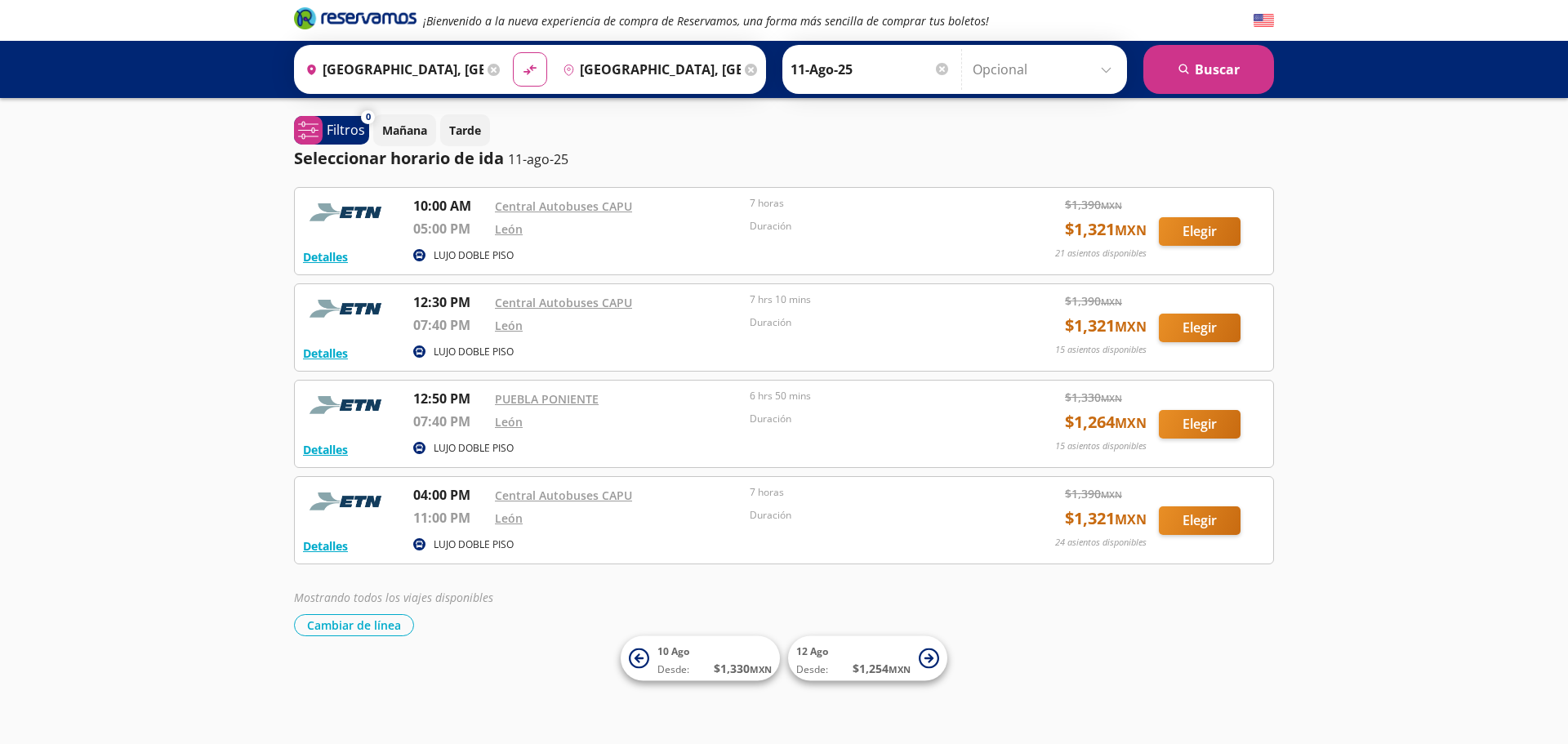
click at [198, 327] on div "¡Bienvenido a la nueva experiencia de compra de Reservamos, una forma más senci…" at bounding box center [784, 372] width 1568 height 744
click at [1199, 421] on button "Elegir" at bounding box center [1199, 425] width 82 height 29
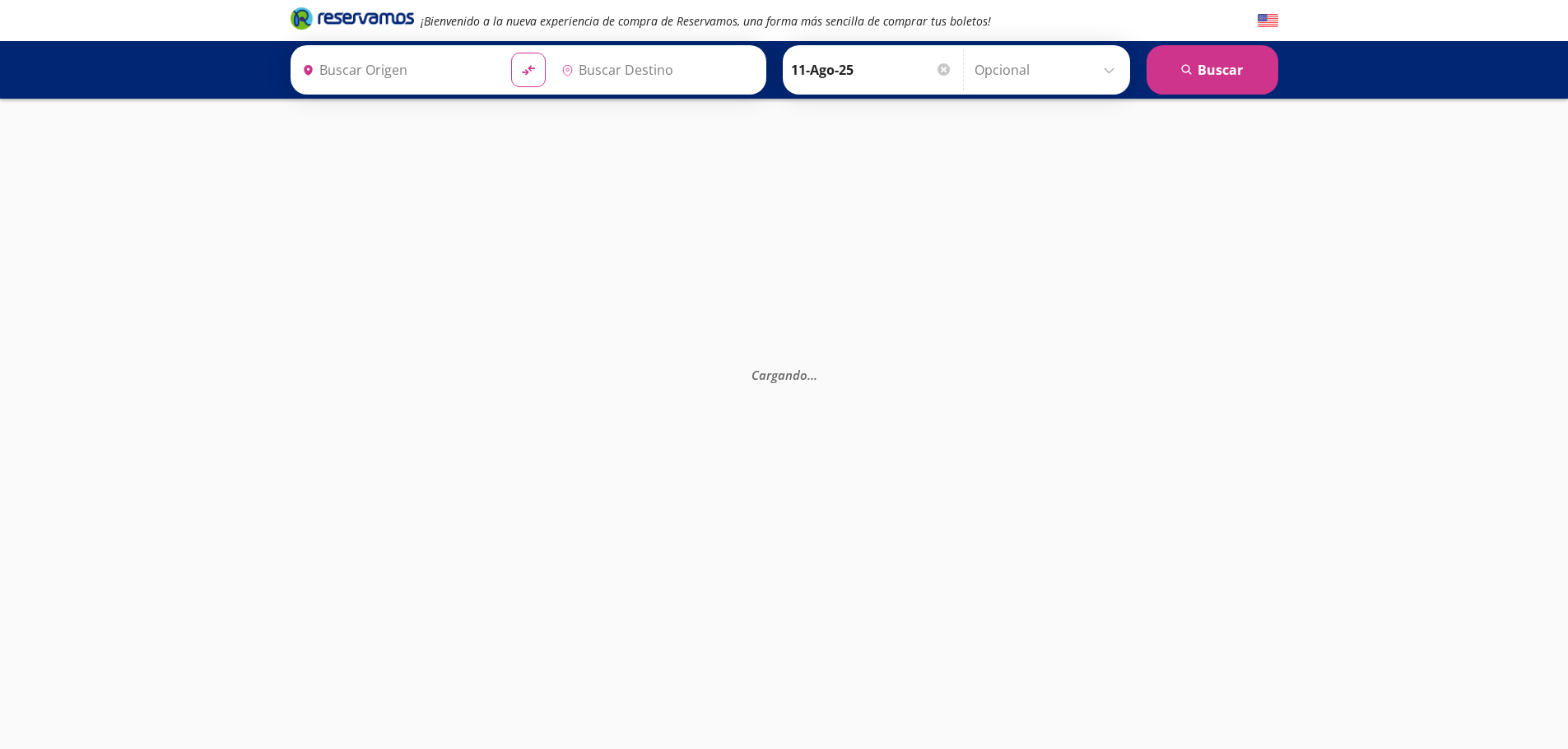
type input "Puebla, Puebla"
type input "León, Guanajuato"
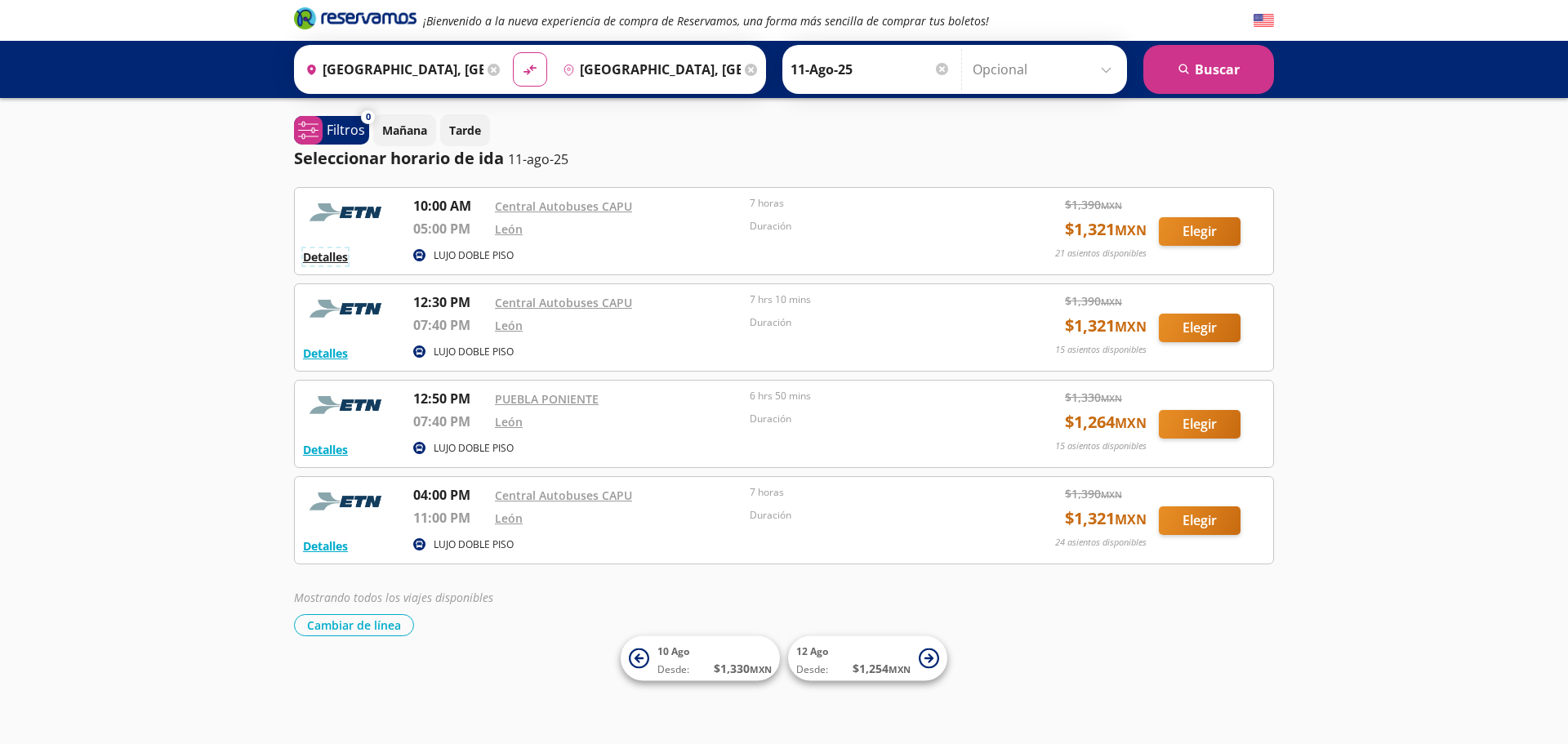
click at [326, 260] on button "Detalles" at bounding box center [326, 256] width 45 height 17
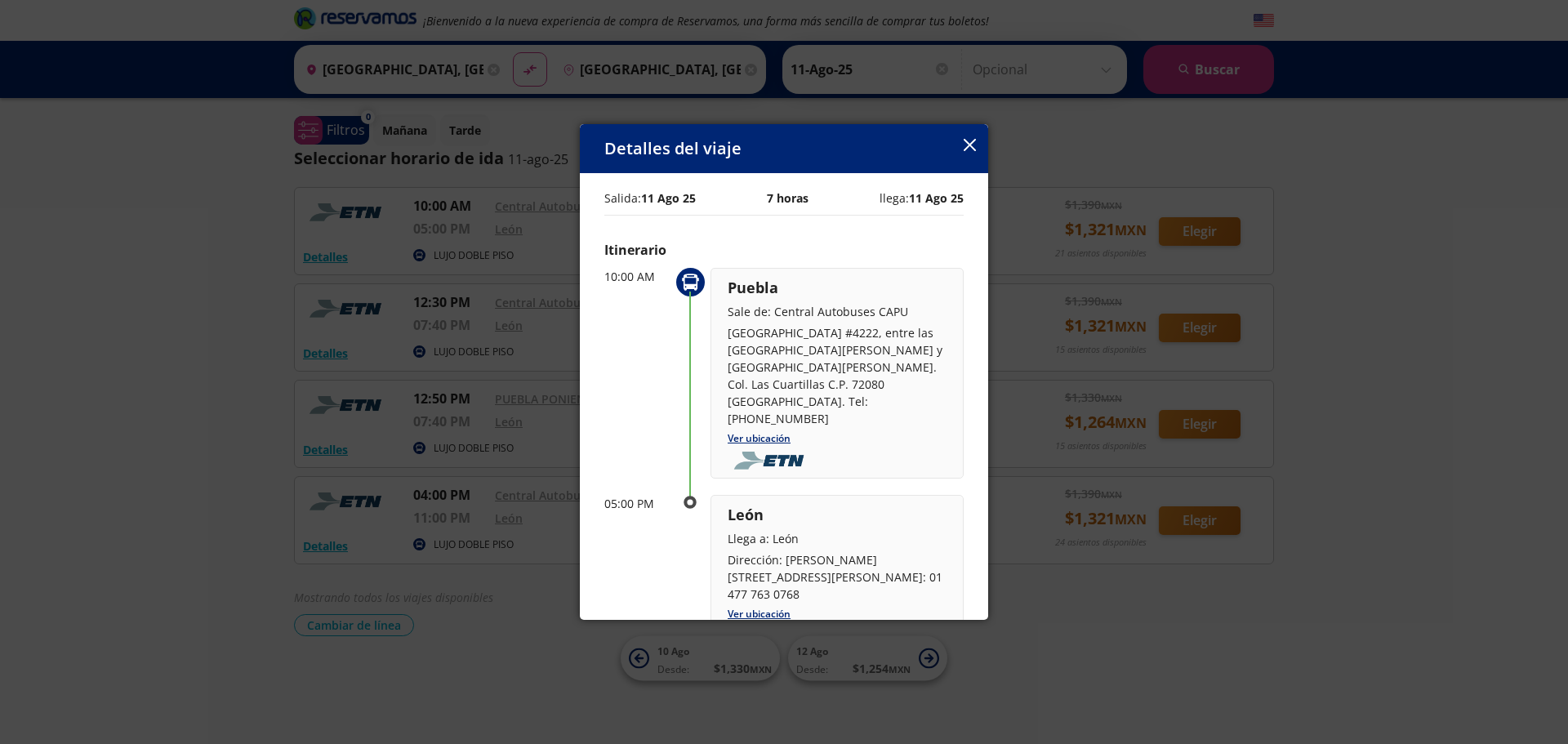
click at [977, 142] on div "Detalles del viaje" at bounding box center [784, 149] width 408 height 49
click at [976, 143] on icon "button" at bounding box center [970, 145] width 13 height 13
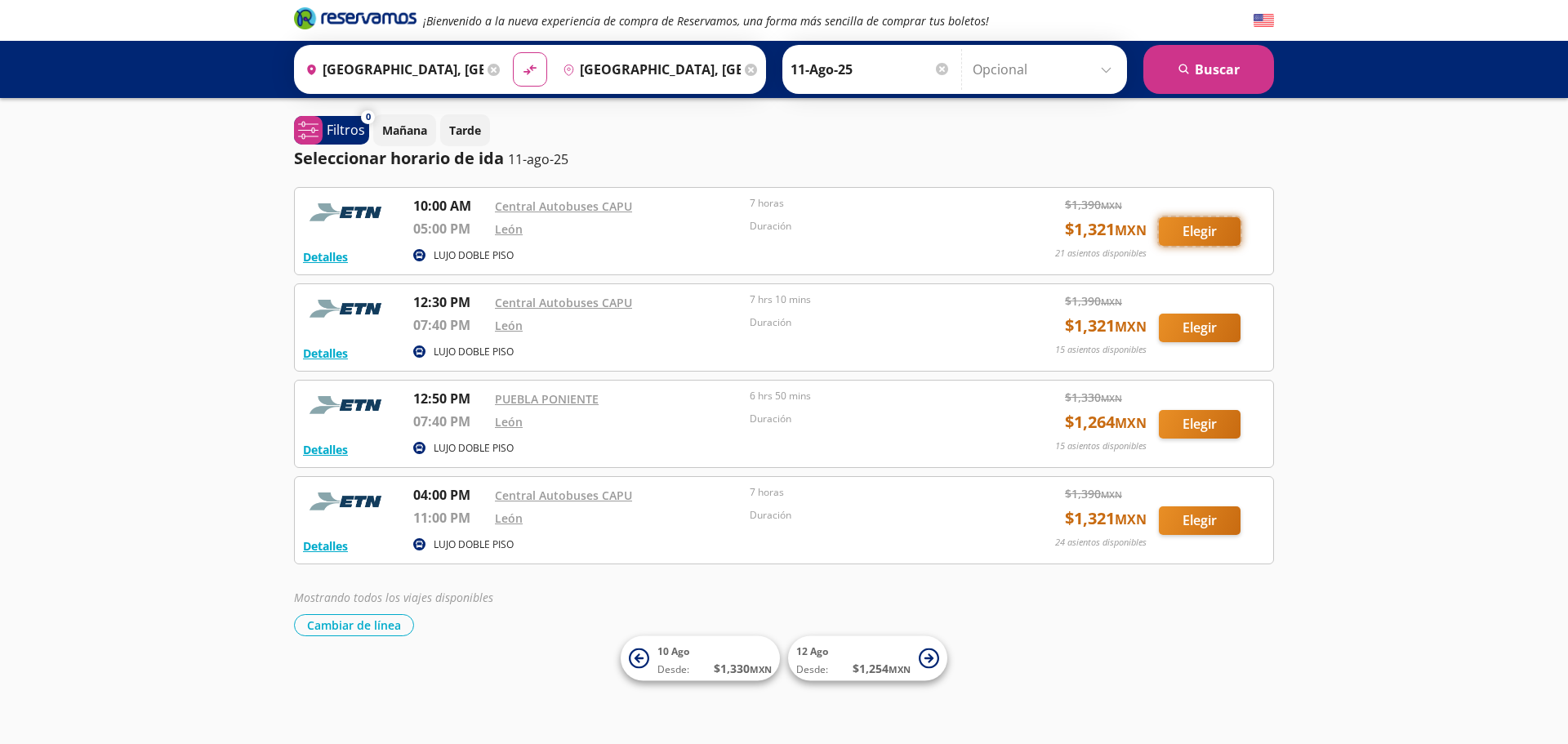
click at [1185, 229] on button "Elegir" at bounding box center [1199, 232] width 82 height 29
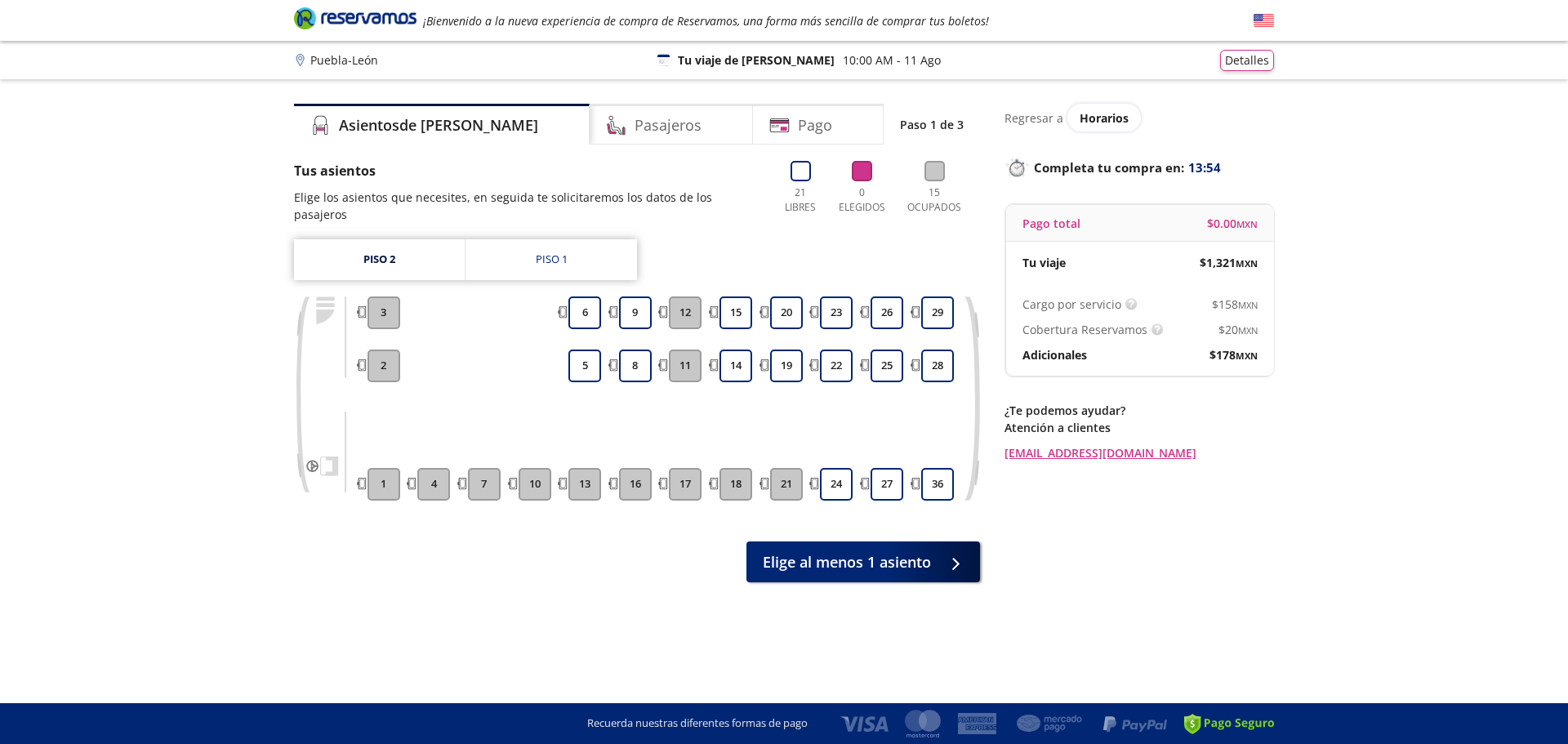
click at [547, 265] on div "Piso 2 Piso 1 1 2 3 4 7 10 13 5 6 16 8 9 17 11 12 18 14 15 21 19 20 24 22 23 27…" at bounding box center [637, 381] width 686 height 286
click at [554, 253] on link "Piso 1" at bounding box center [551, 259] width 171 height 41
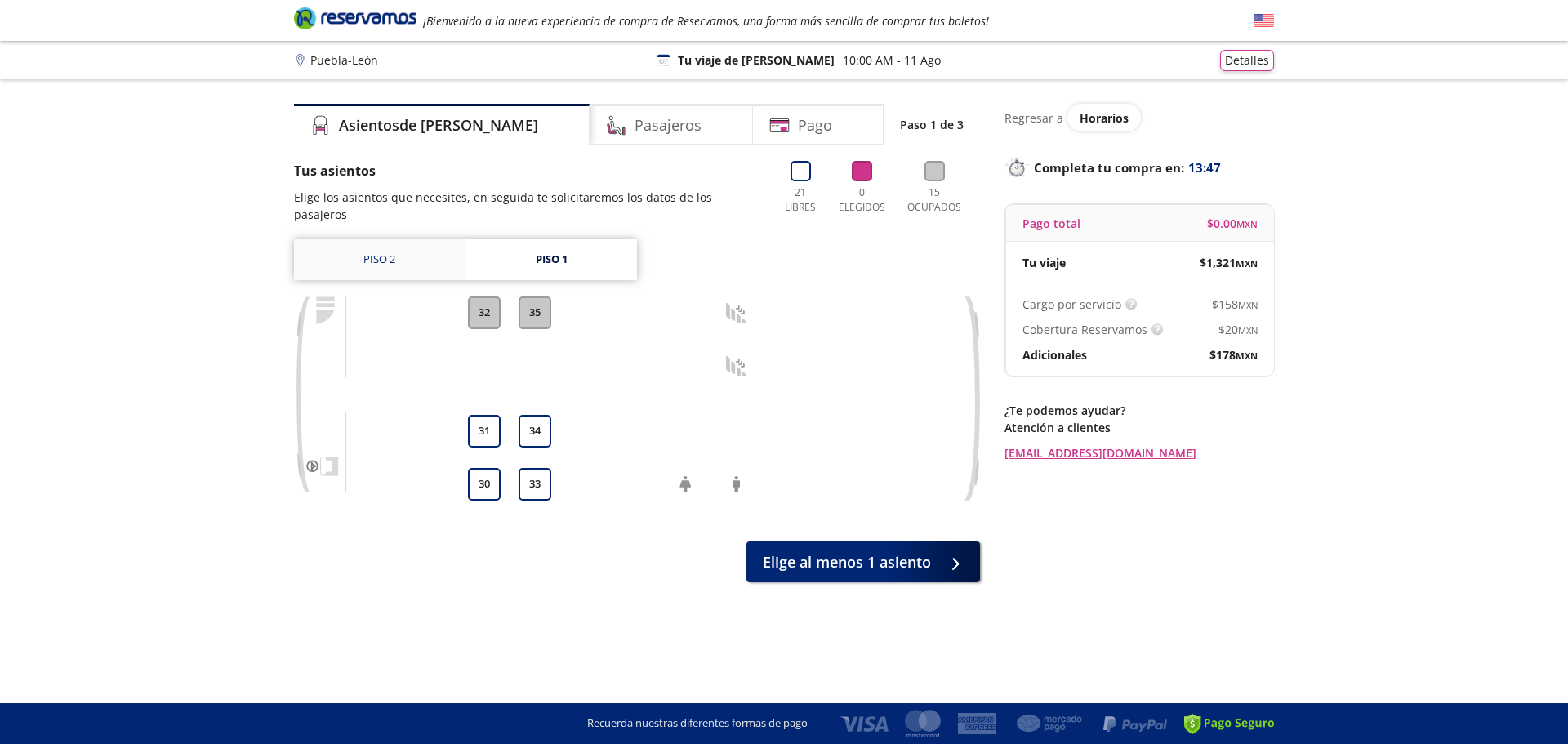
click at [420, 243] on link "Piso 2" at bounding box center [379, 259] width 170 height 41
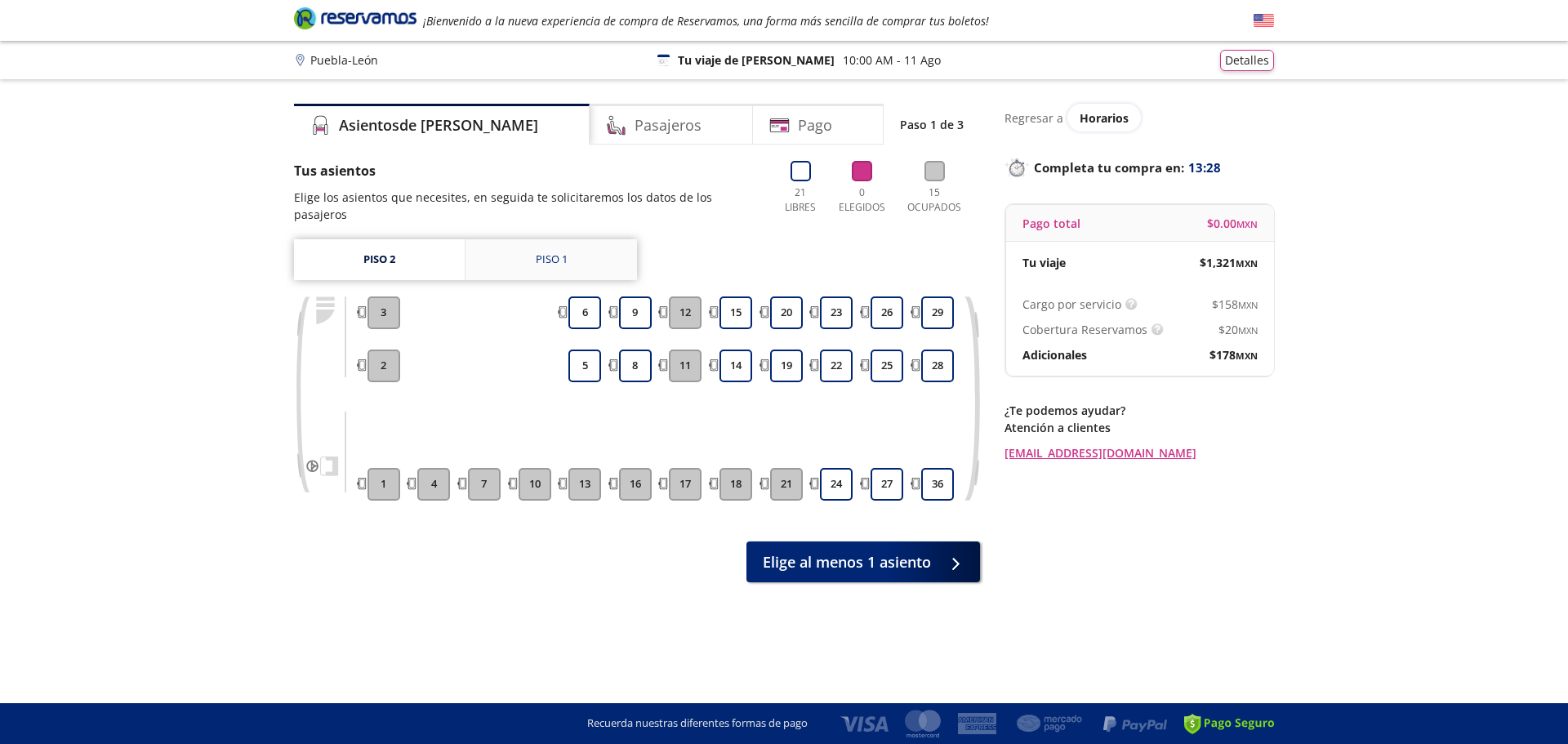
click at [572, 239] on link "Piso 1" at bounding box center [551, 259] width 171 height 41
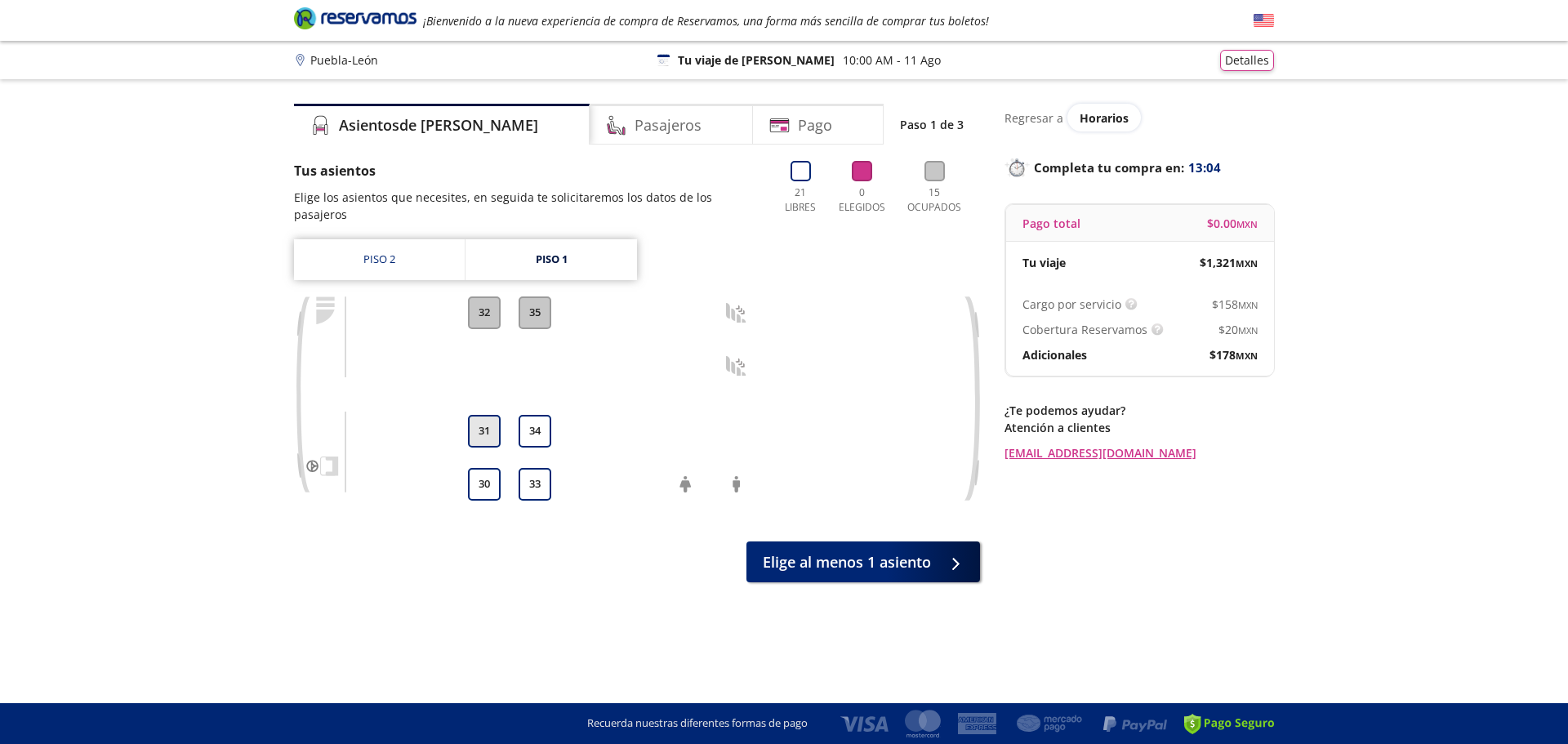
click at [485, 416] on button "31" at bounding box center [484, 431] width 32 height 32
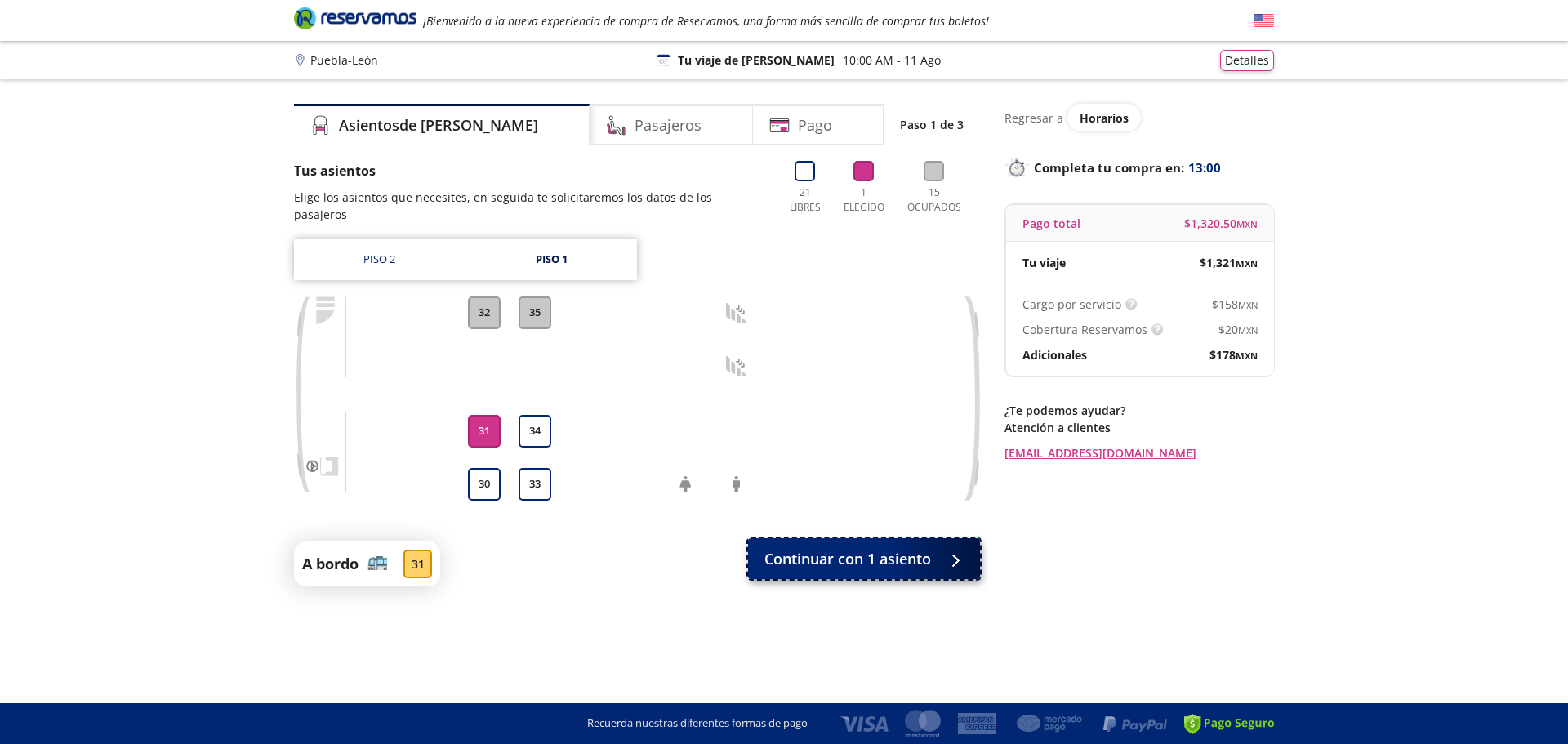
click at [852, 548] on span "Continuar con 1 asiento" at bounding box center [848, 559] width 167 height 22
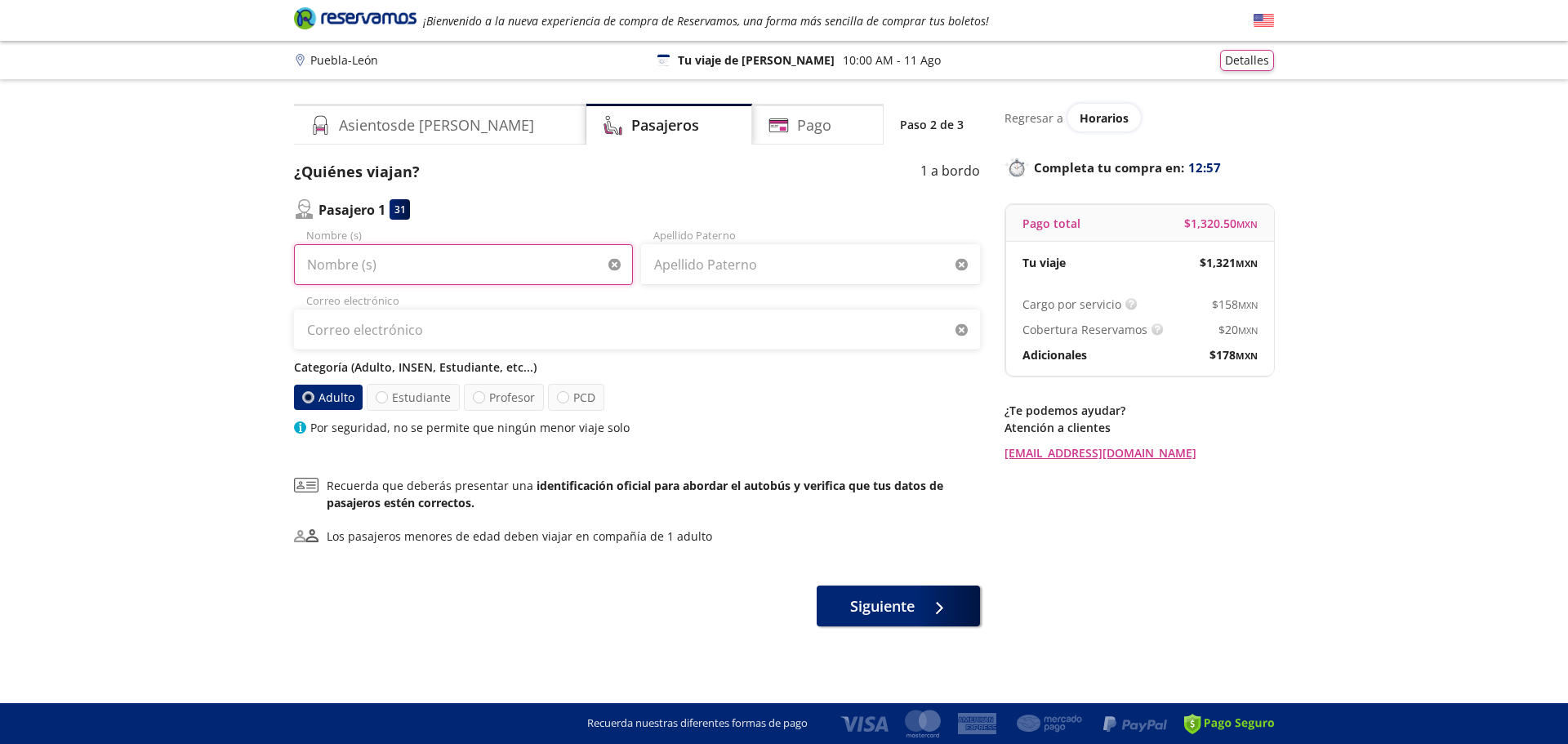
click at [408, 259] on input "Nombre (s)" at bounding box center [463, 264] width 339 height 41
type input "ANGEL"
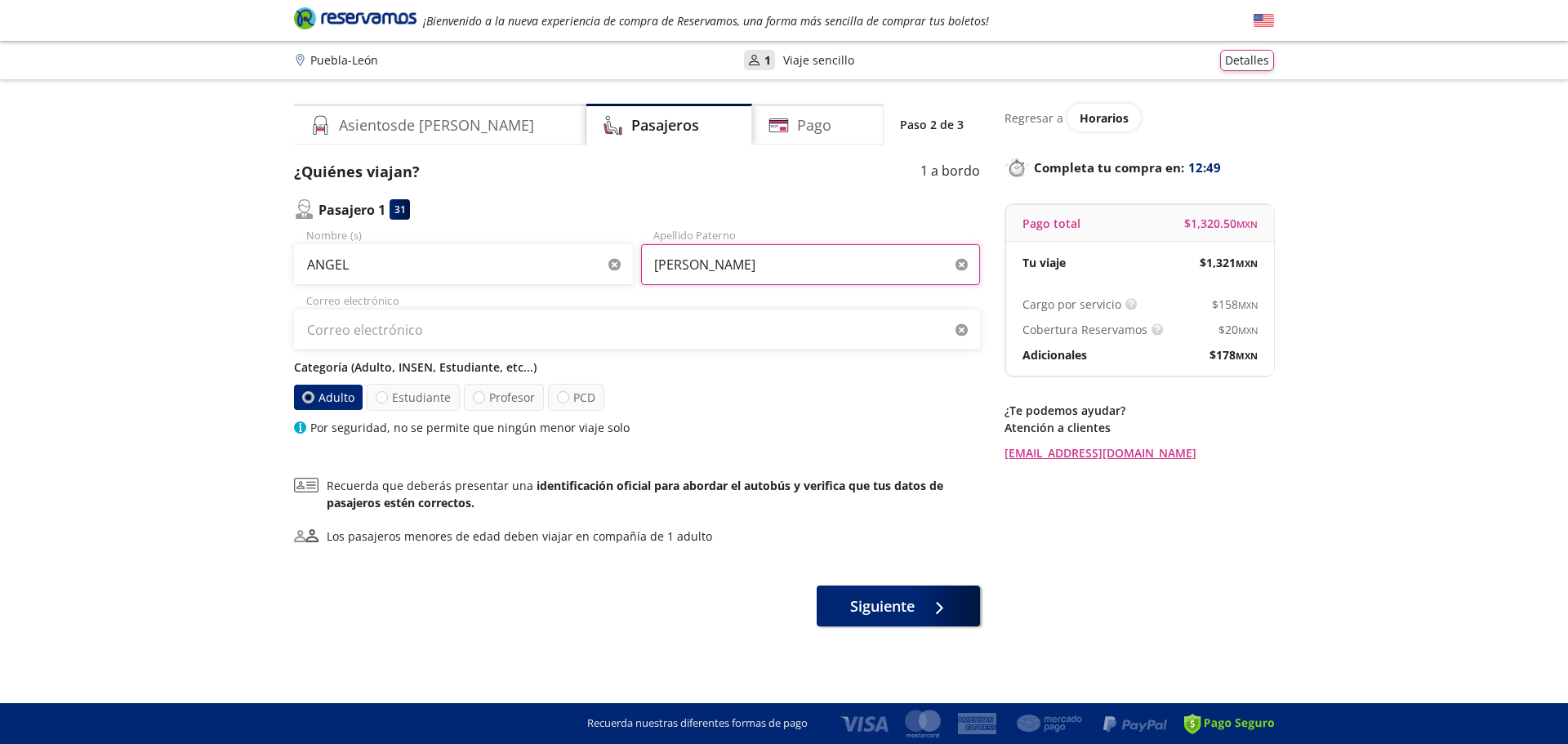
type input "JIMENEZ"
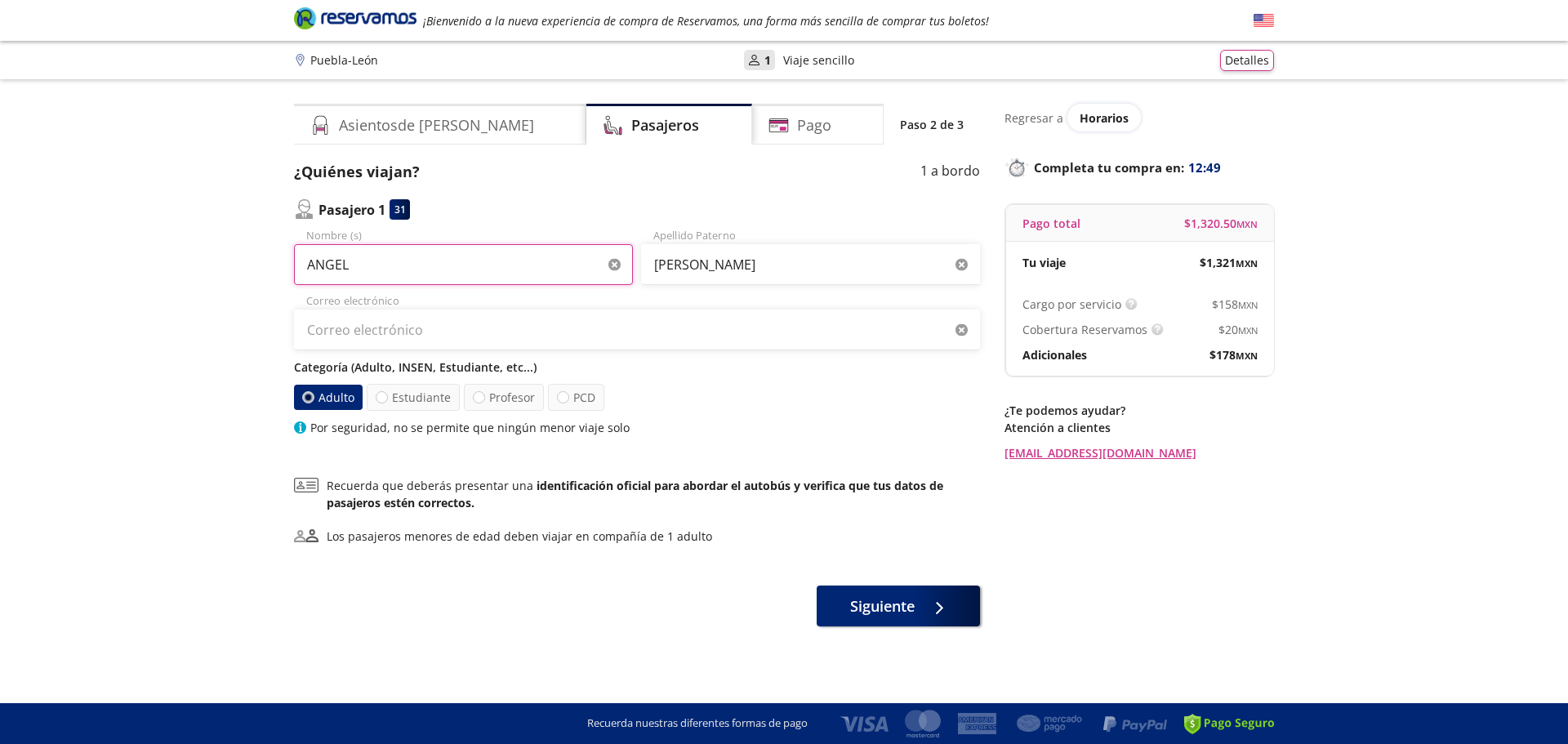
click at [442, 273] on input "ANGEL" at bounding box center [463, 264] width 339 height 41
type input "ANGEL PASTOR"
click at [411, 124] on h4 "Asientos de Ida" at bounding box center [436, 125] width 196 height 22
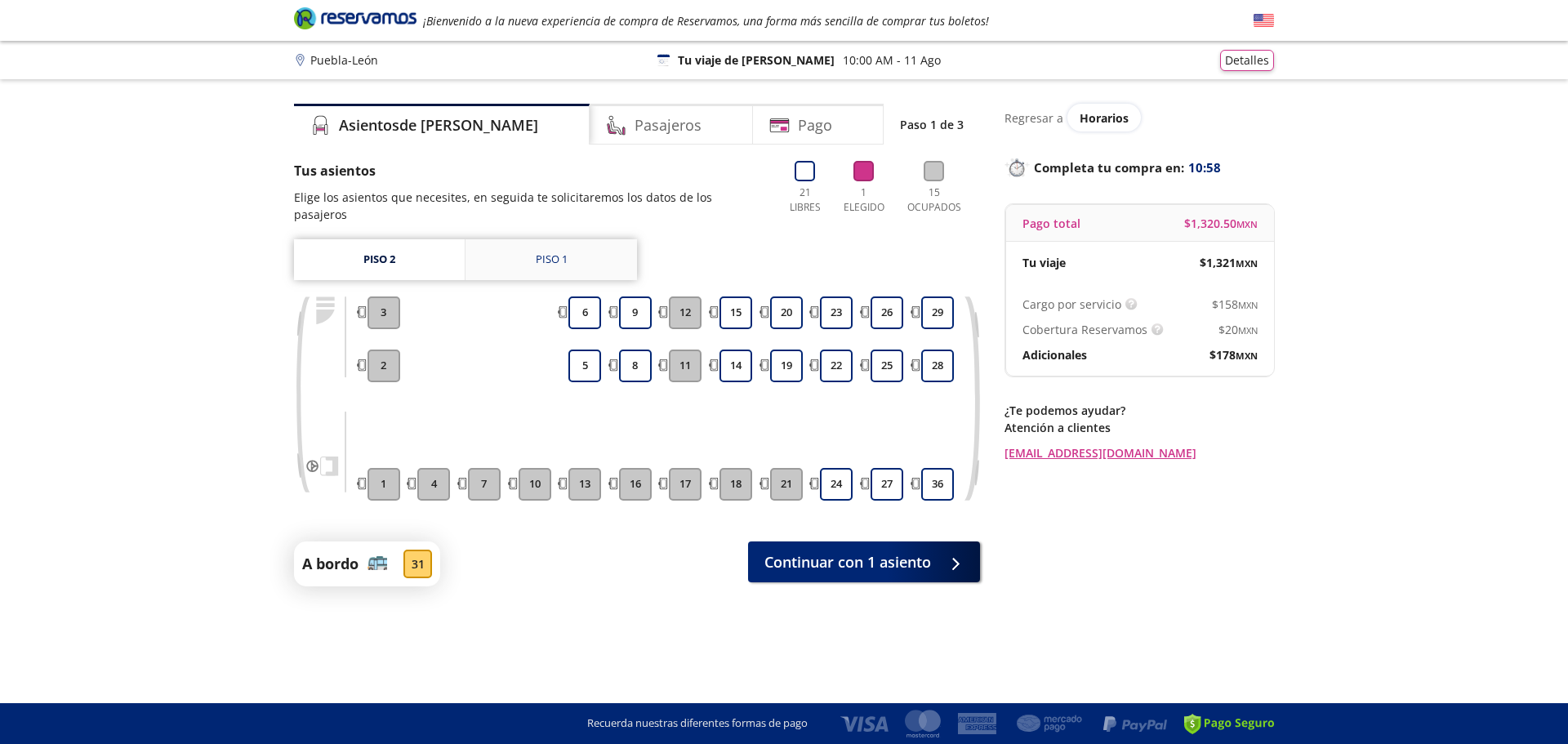
click at [508, 250] on link "Piso 1" at bounding box center [551, 259] width 171 height 41
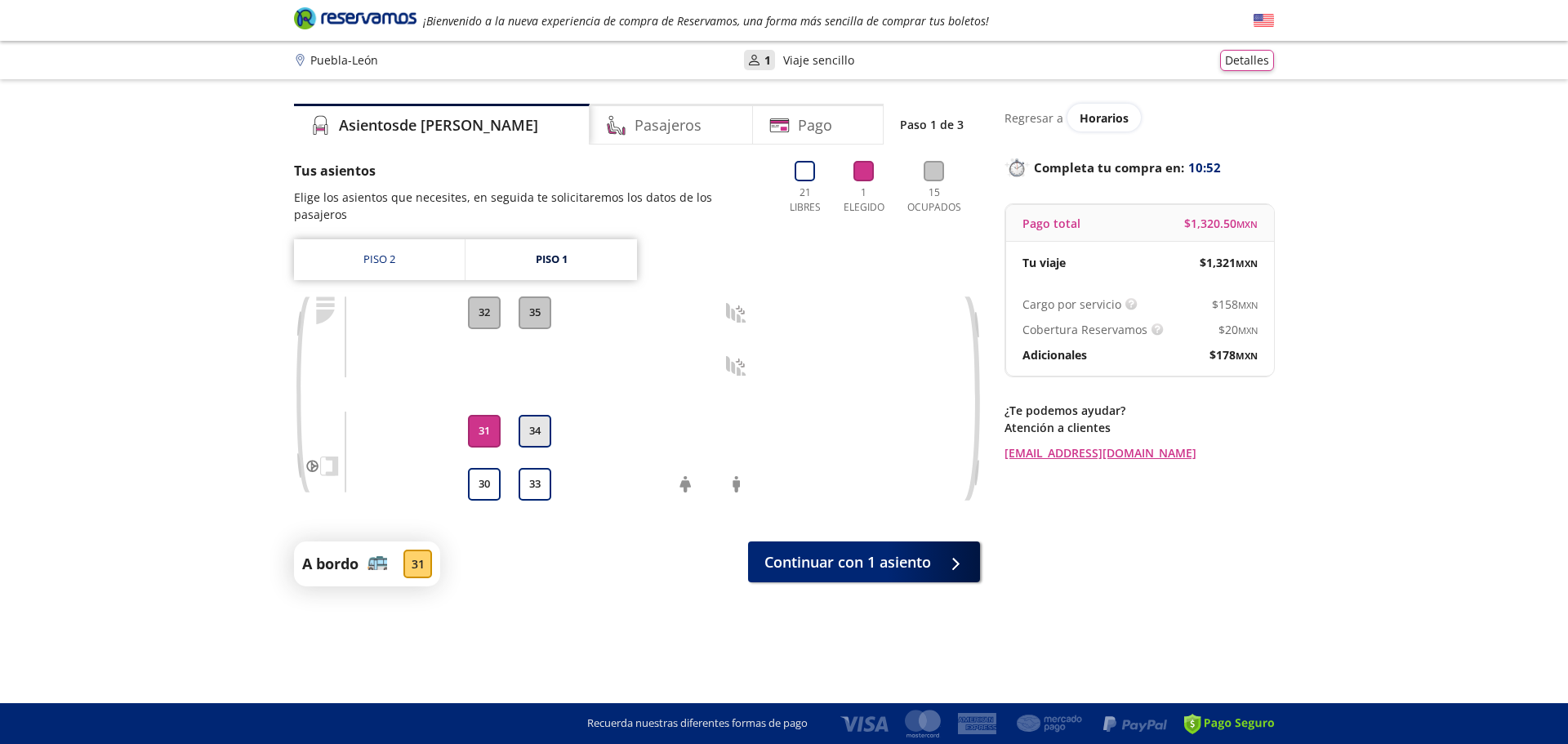
click at [535, 416] on button "34" at bounding box center [535, 431] width 32 height 32
click at [491, 415] on button "31" at bounding box center [484, 431] width 32 height 32
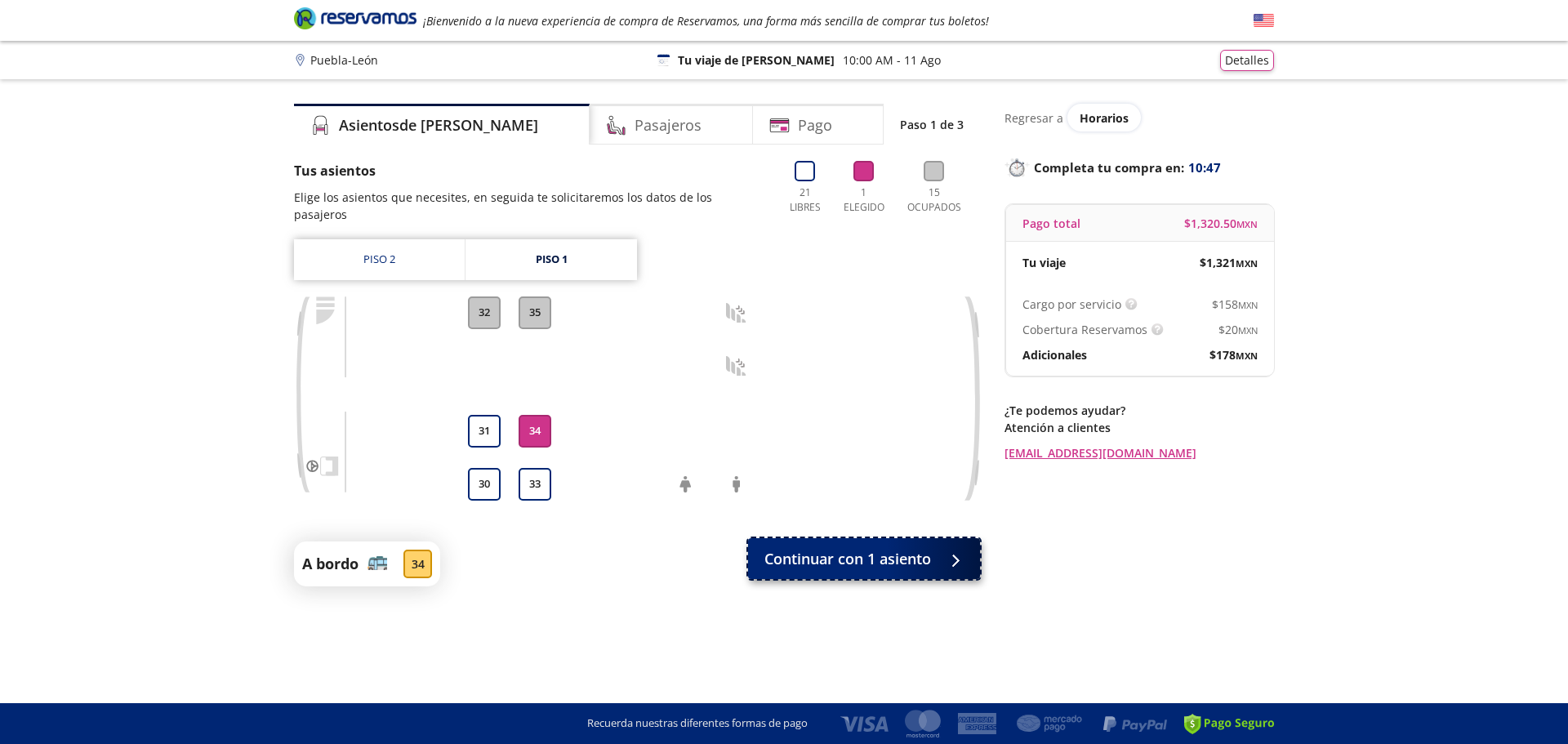
click at [934, 538] on button "Continuar con 1 asiento" at bounding box center [864, 558] width 232 height 41
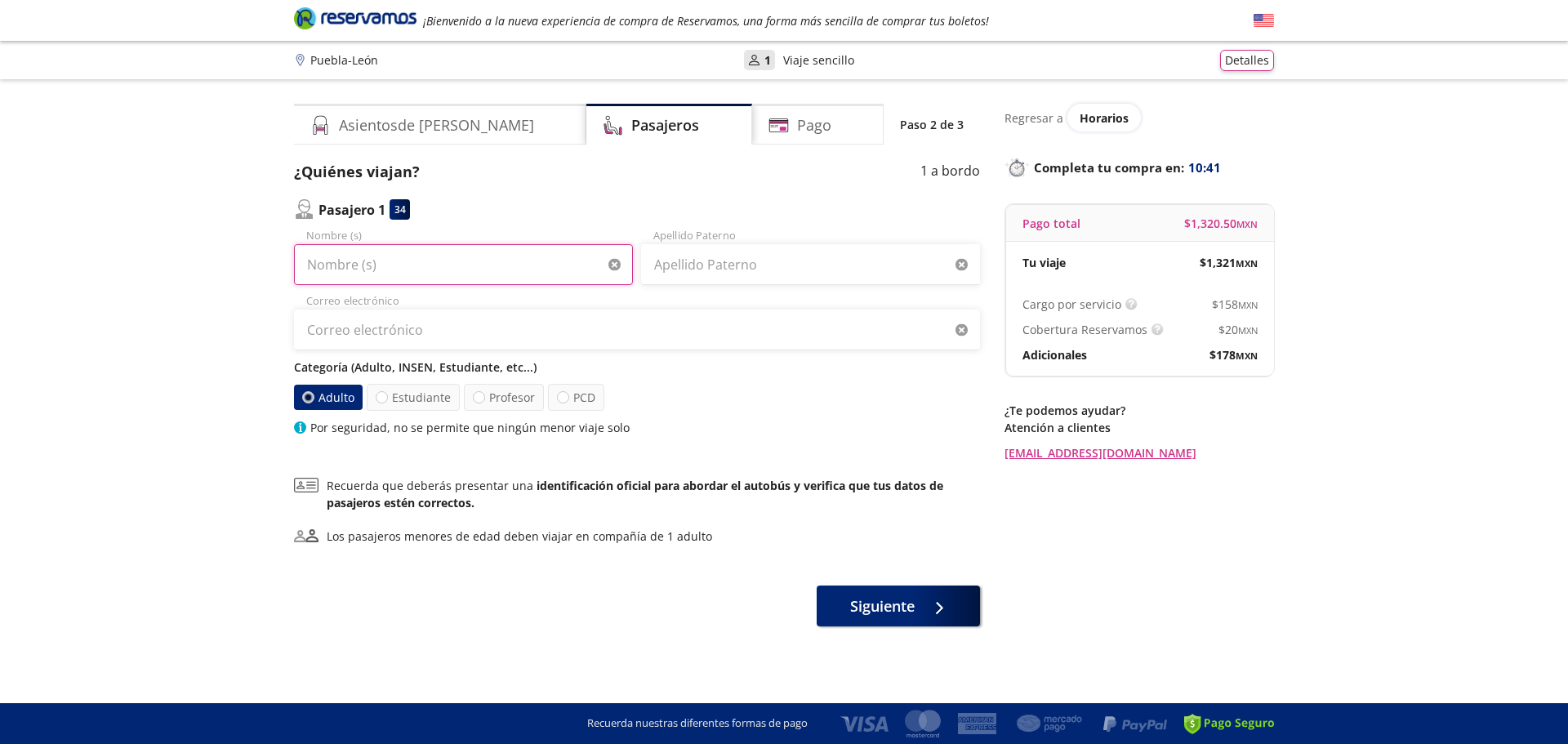
click at [421, 276] on input "Nombre (s)" at bounding box center [463, 264] width 339 height 41
type input "ANGEL PASTOR"
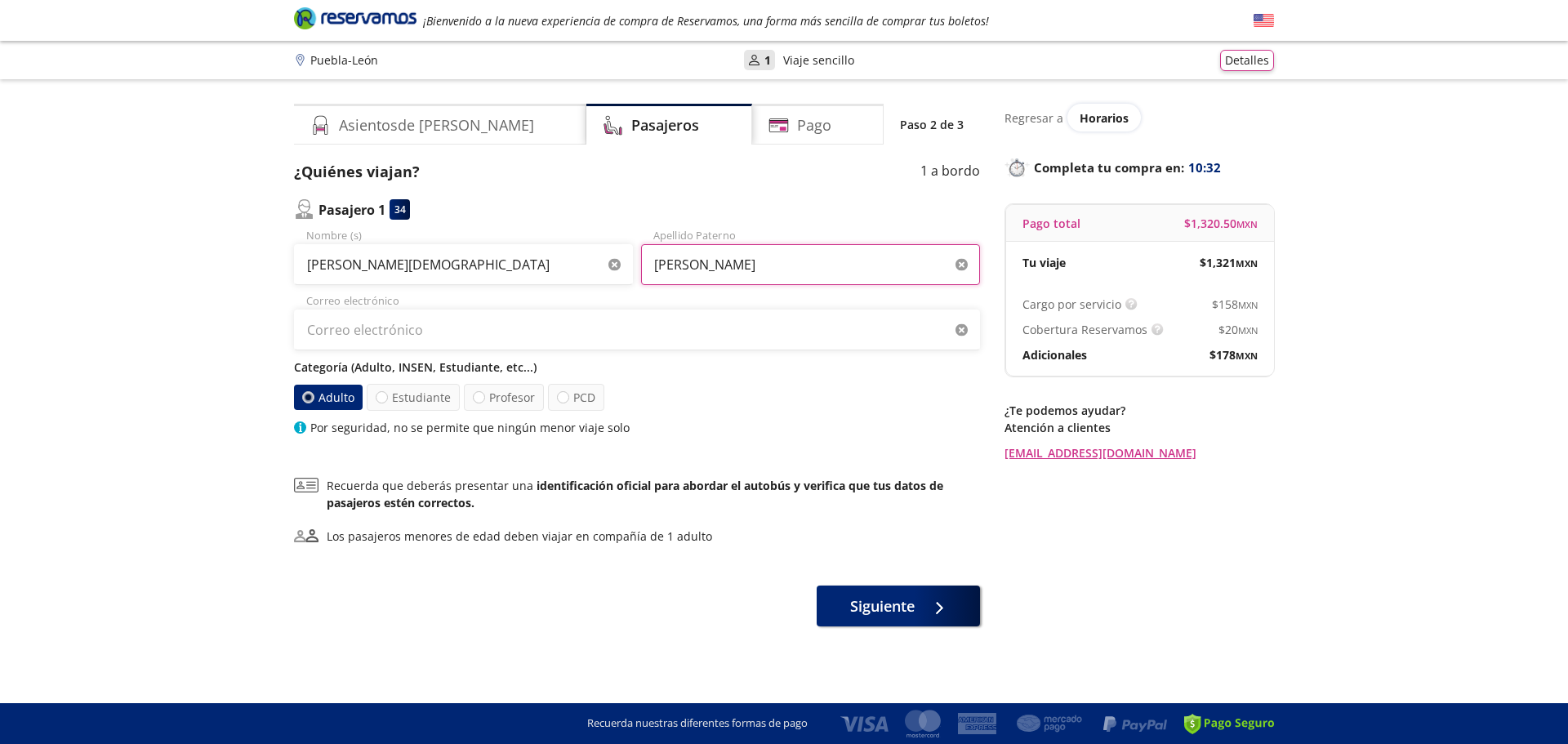
type input "JIMENEZ"
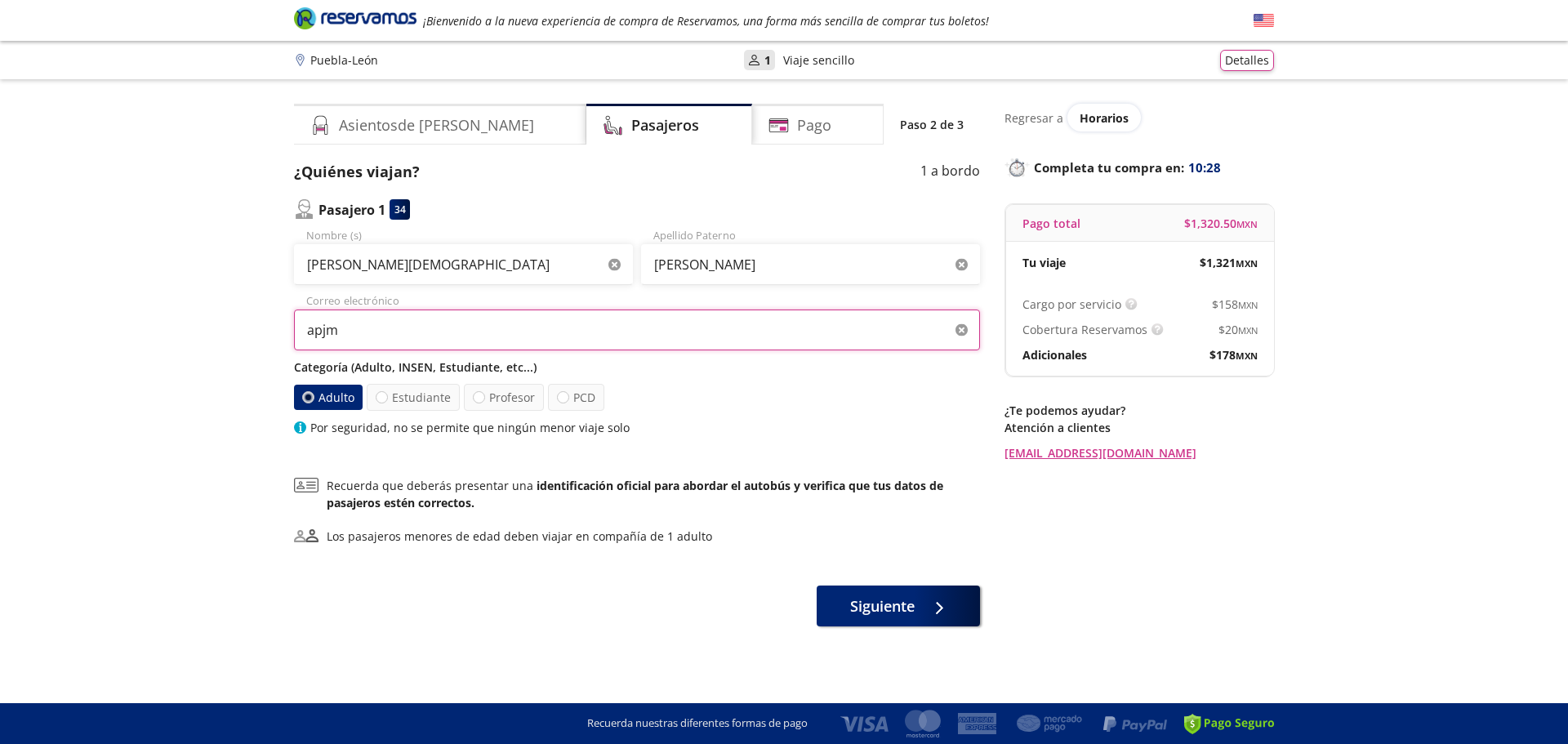
type input "apjm_91@hotmail.com"
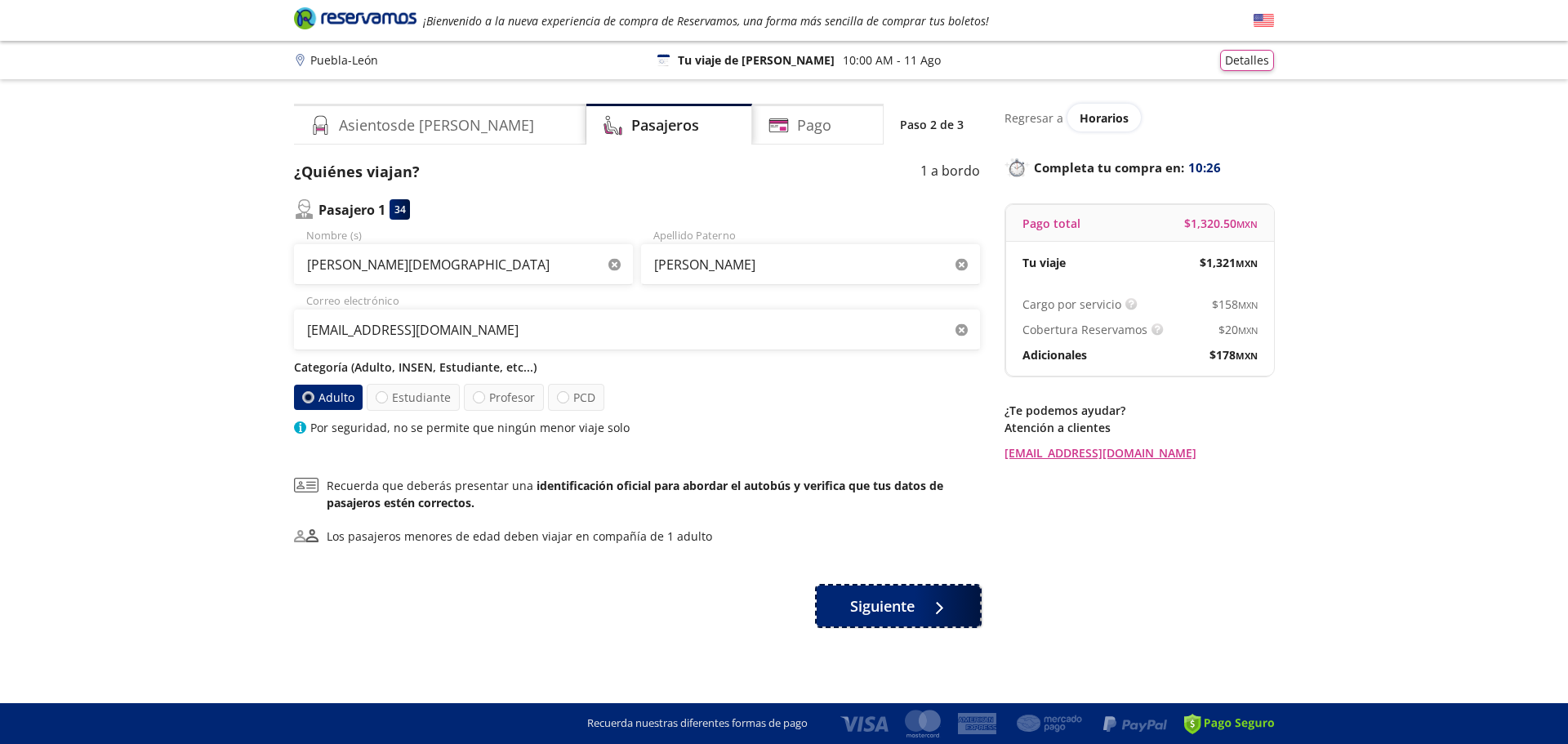
click at [891, 602] on span "Siguiente" at bounding box center [883, 606] width 65 height 22
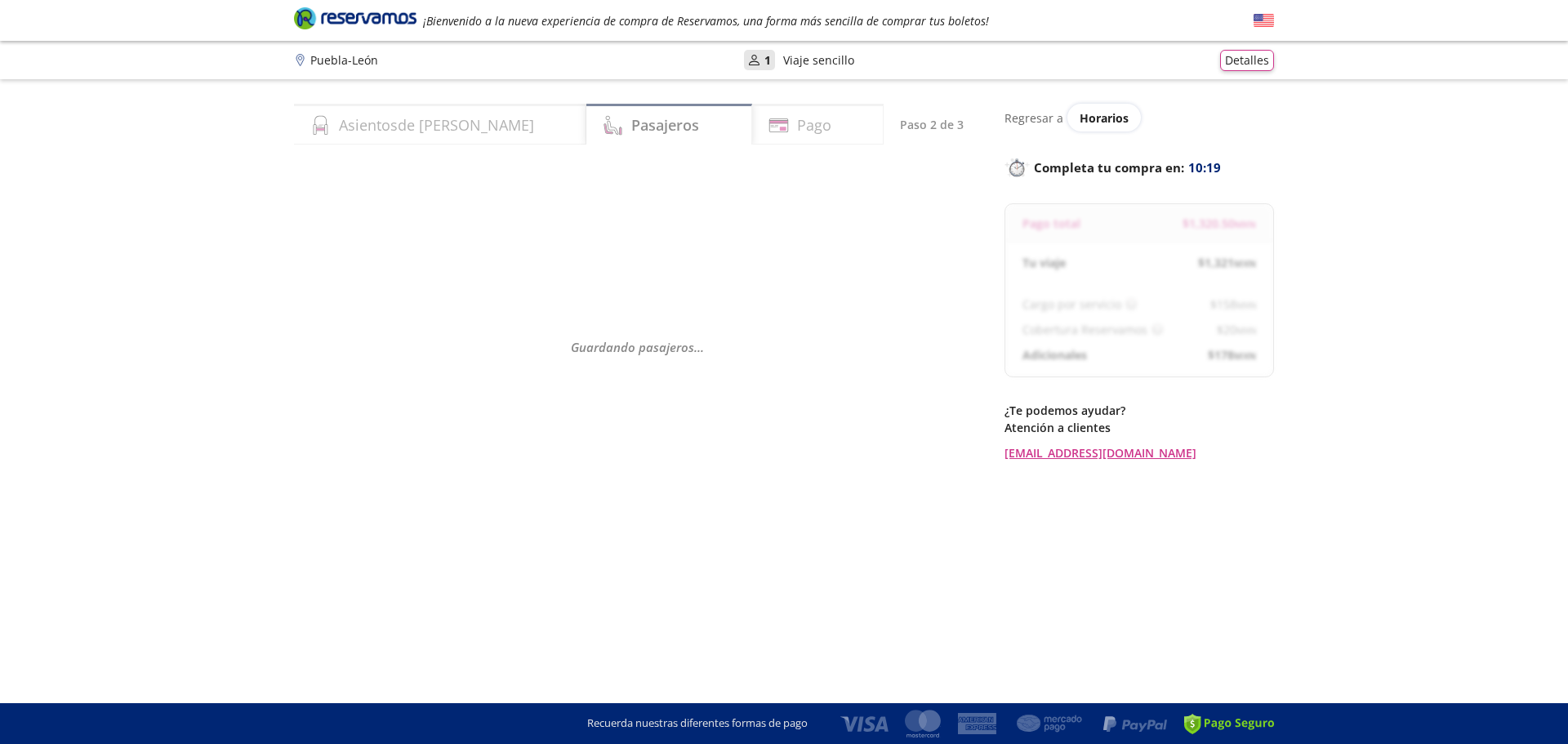
select select "MX"
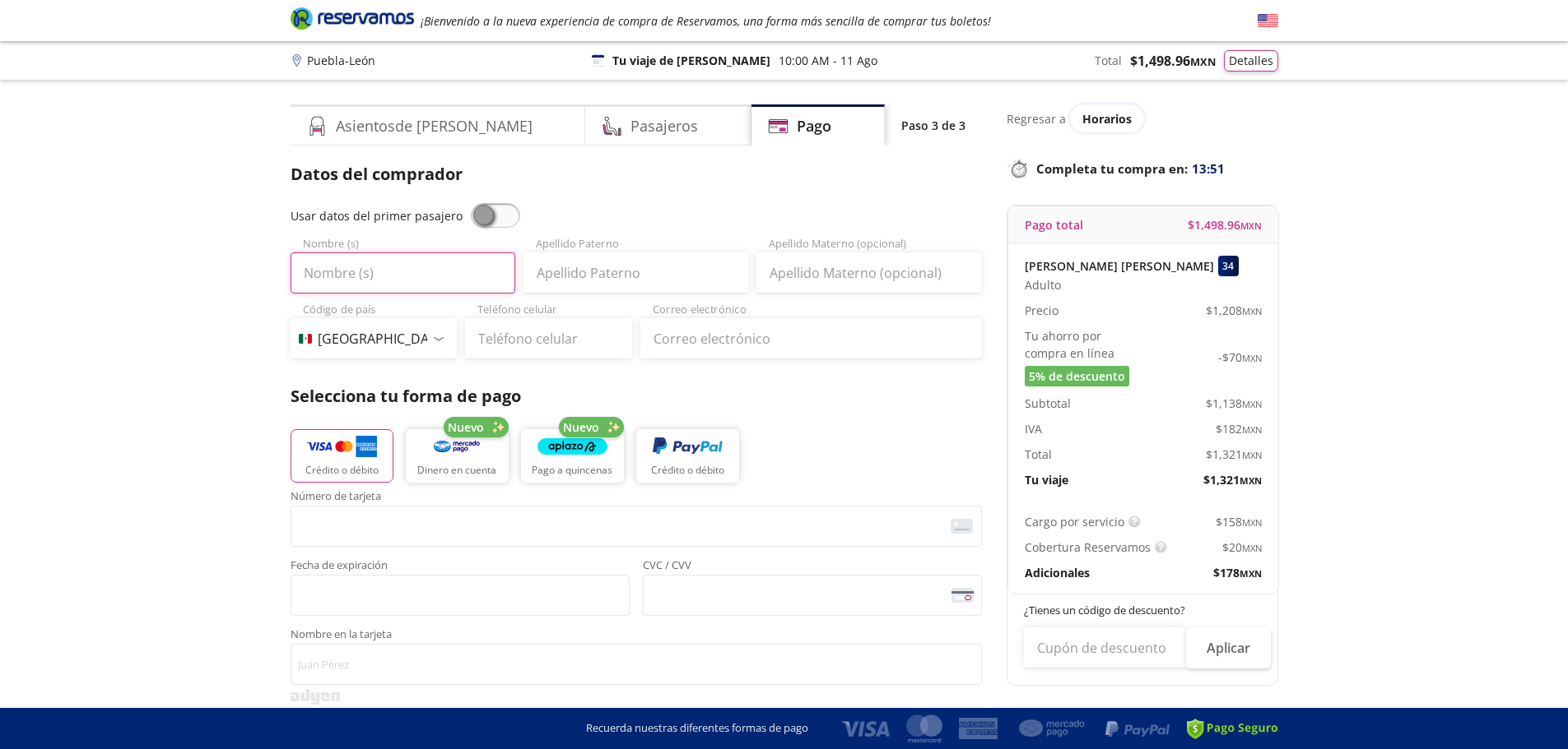
click at [375, 276] on input "Nombre (s)" at bounding box center [402, 272] width 224 height 41
click at [492, 195] on div "Datos del comprador Usar datos del primer pasajero Nombre (s) Apellido Paterno …" at bounding box center [636, 517] width 691 height 712
click at [492, 207] on span at bounding box center [495, 215] width 49 height 25
click at [471, 203] on input "checkbox" at bounding box center [471, 203] width 0 height 0
type input "ANGEL PASTOR"
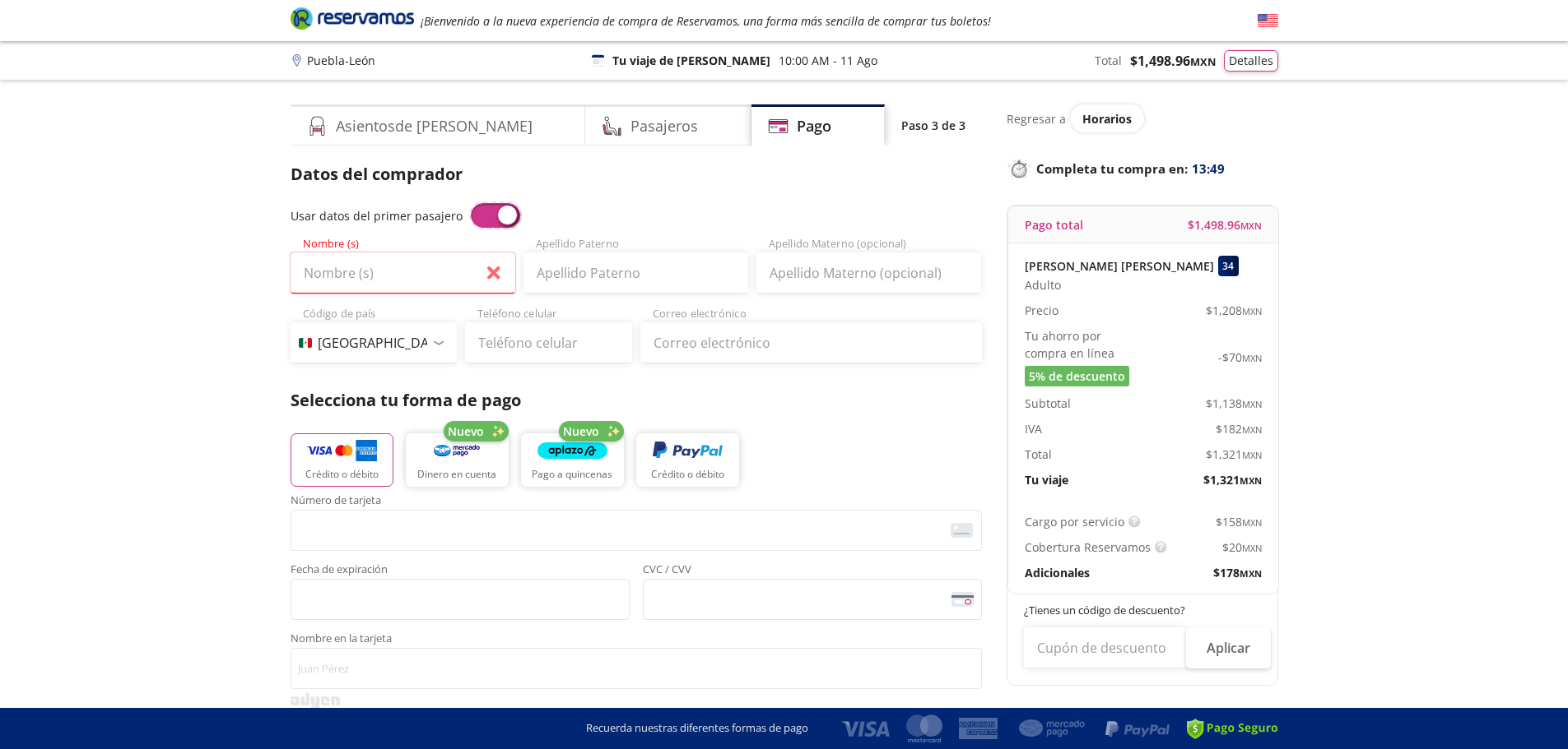
type input "JIMENEZ"
type input "apjm_91@hotmail.com"
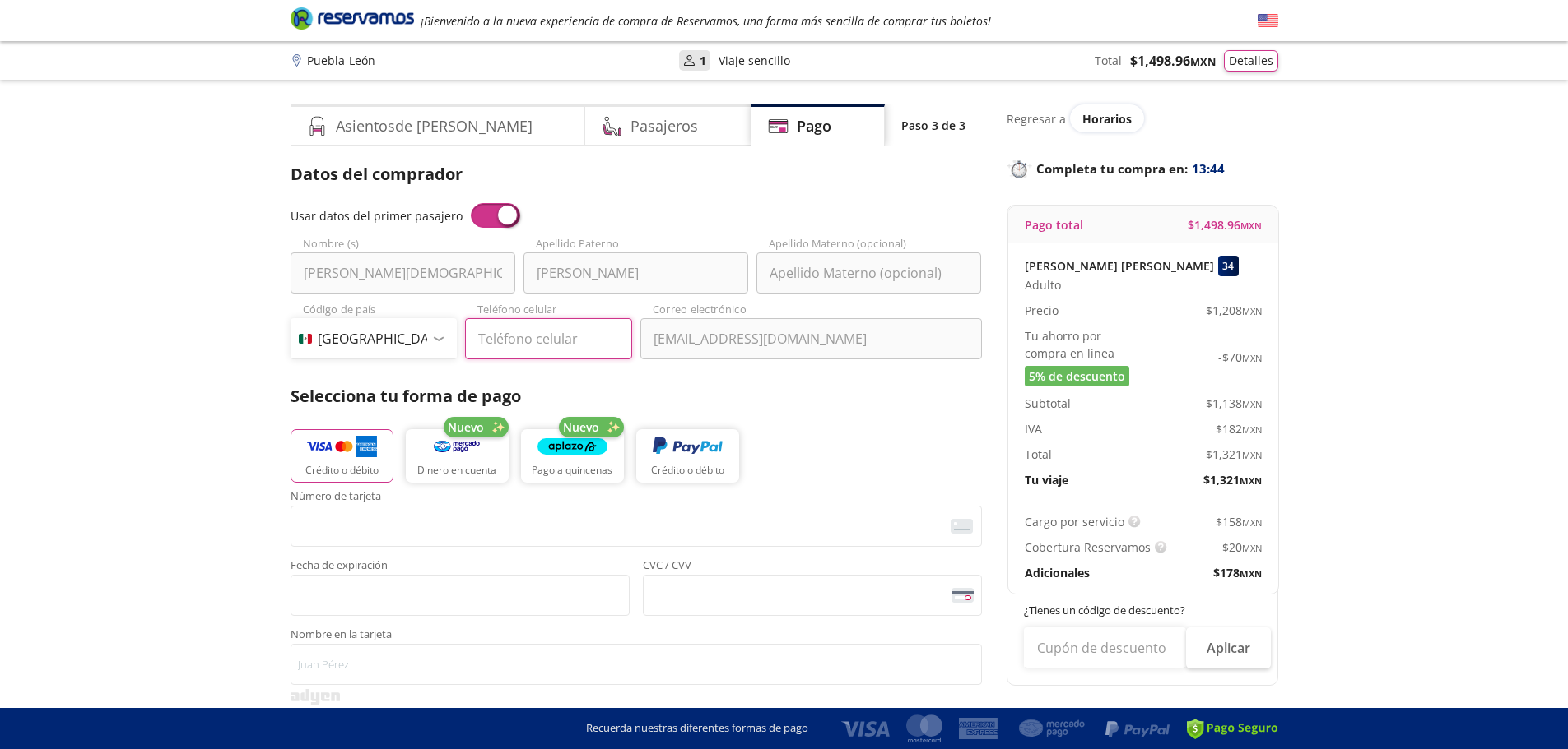
click at [555, 338] on input "Teléfono celular" at bounding box center [549, 339] width 167 height 41
type input "222 199 5824"
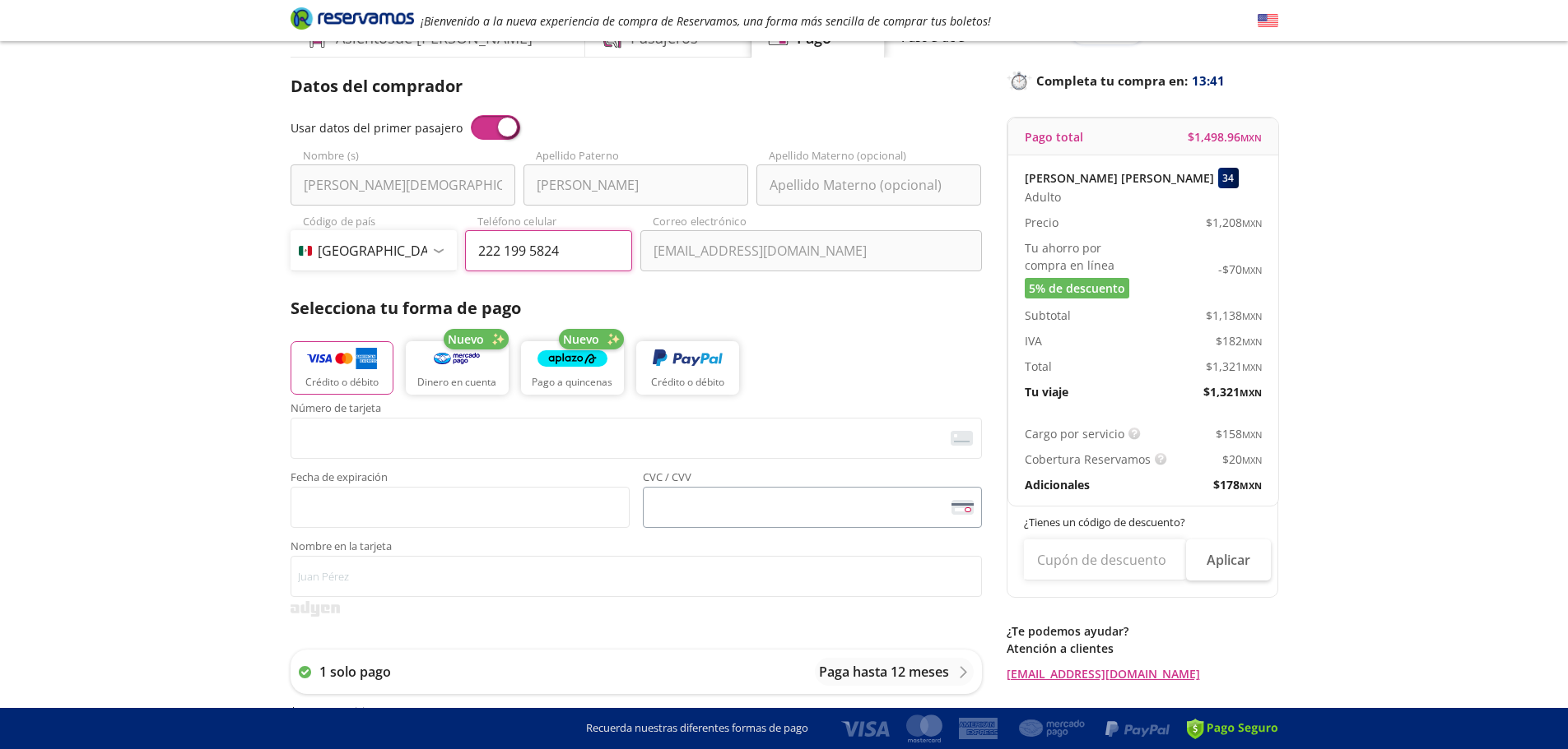
scroll to position [247, 0]
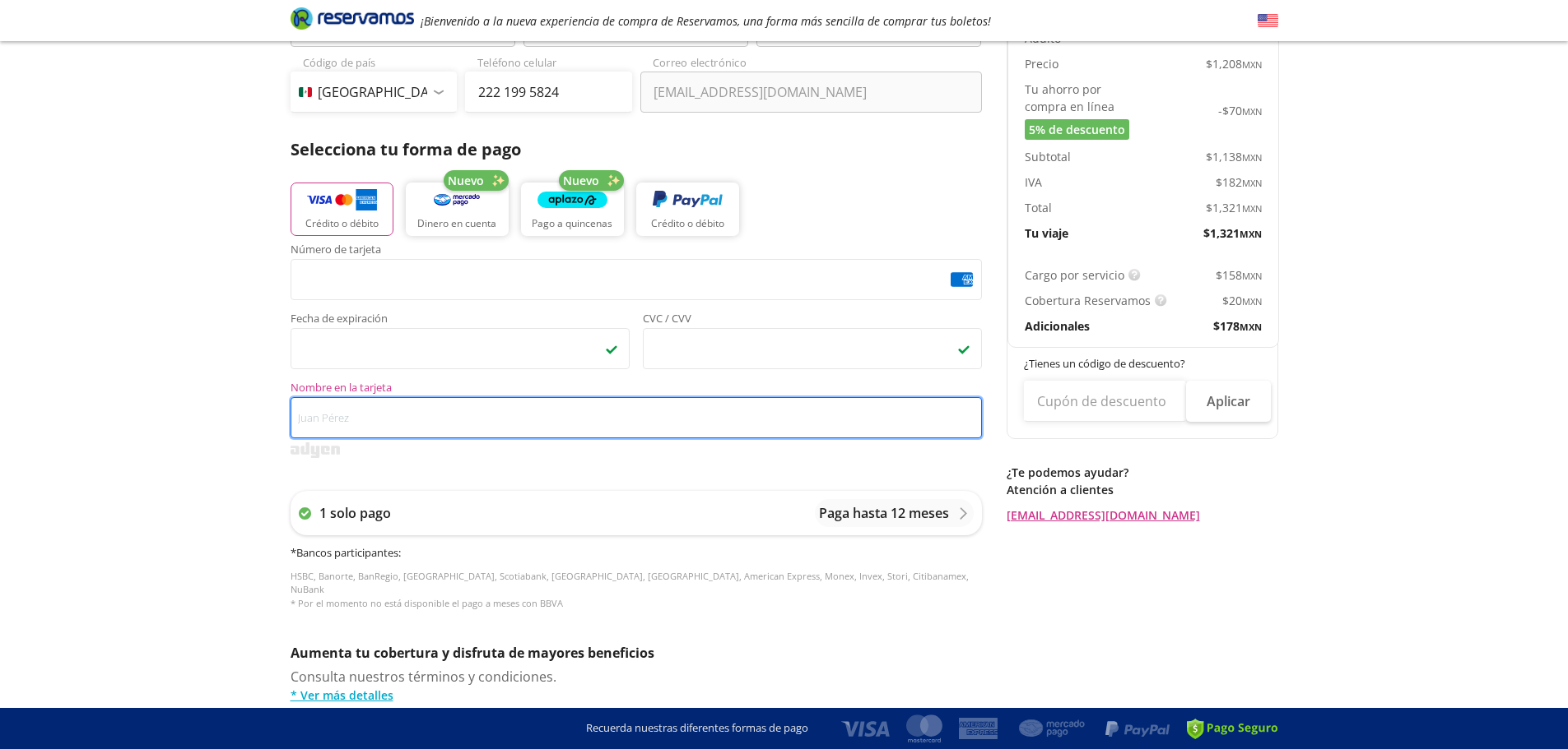
click at [398, 435] on input "Nombre en la tarjeta" at bounding box center [636, 418] width 691 height 41
type input "ANGEL P JIMENEZ MENDOZA"
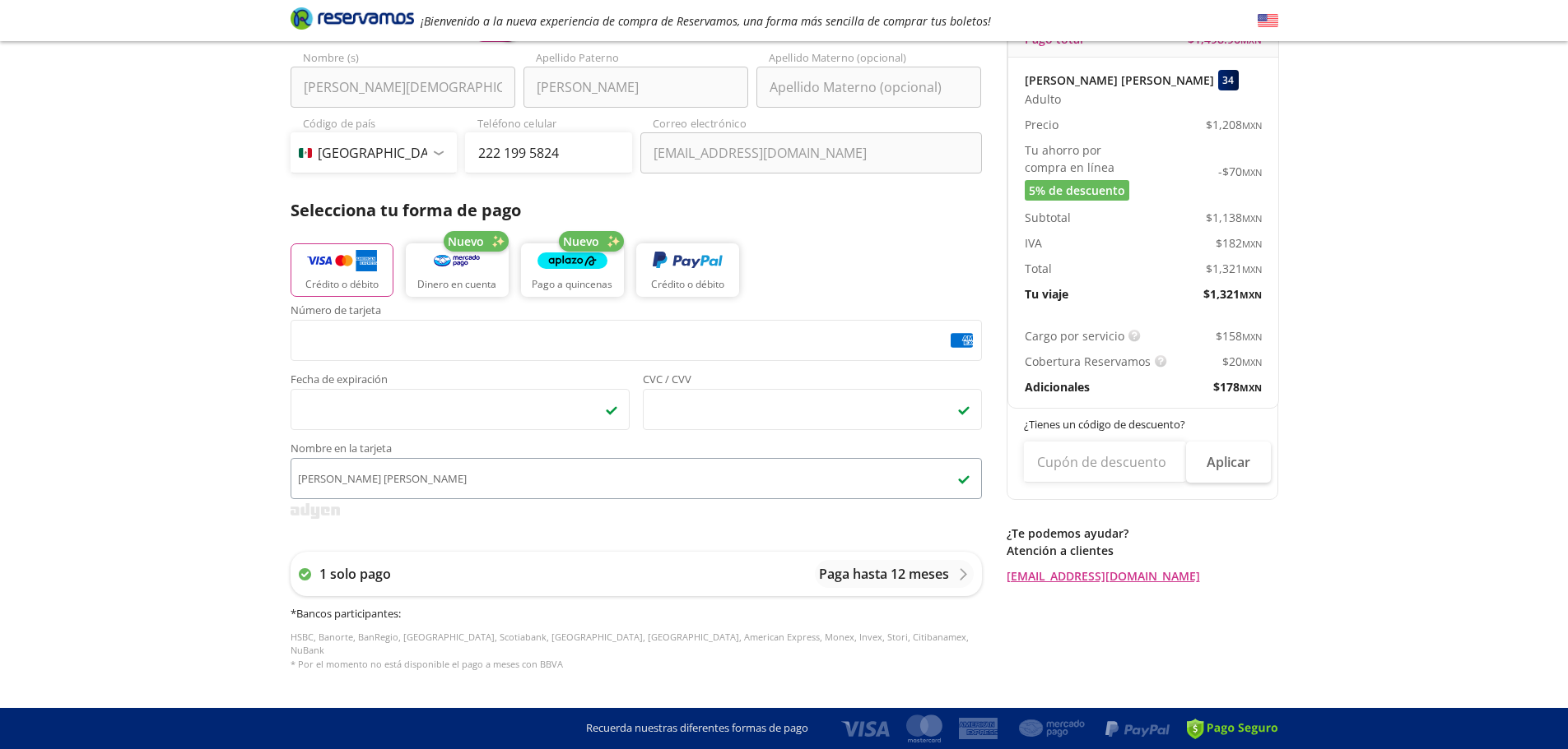
scroll to position [156, 0]
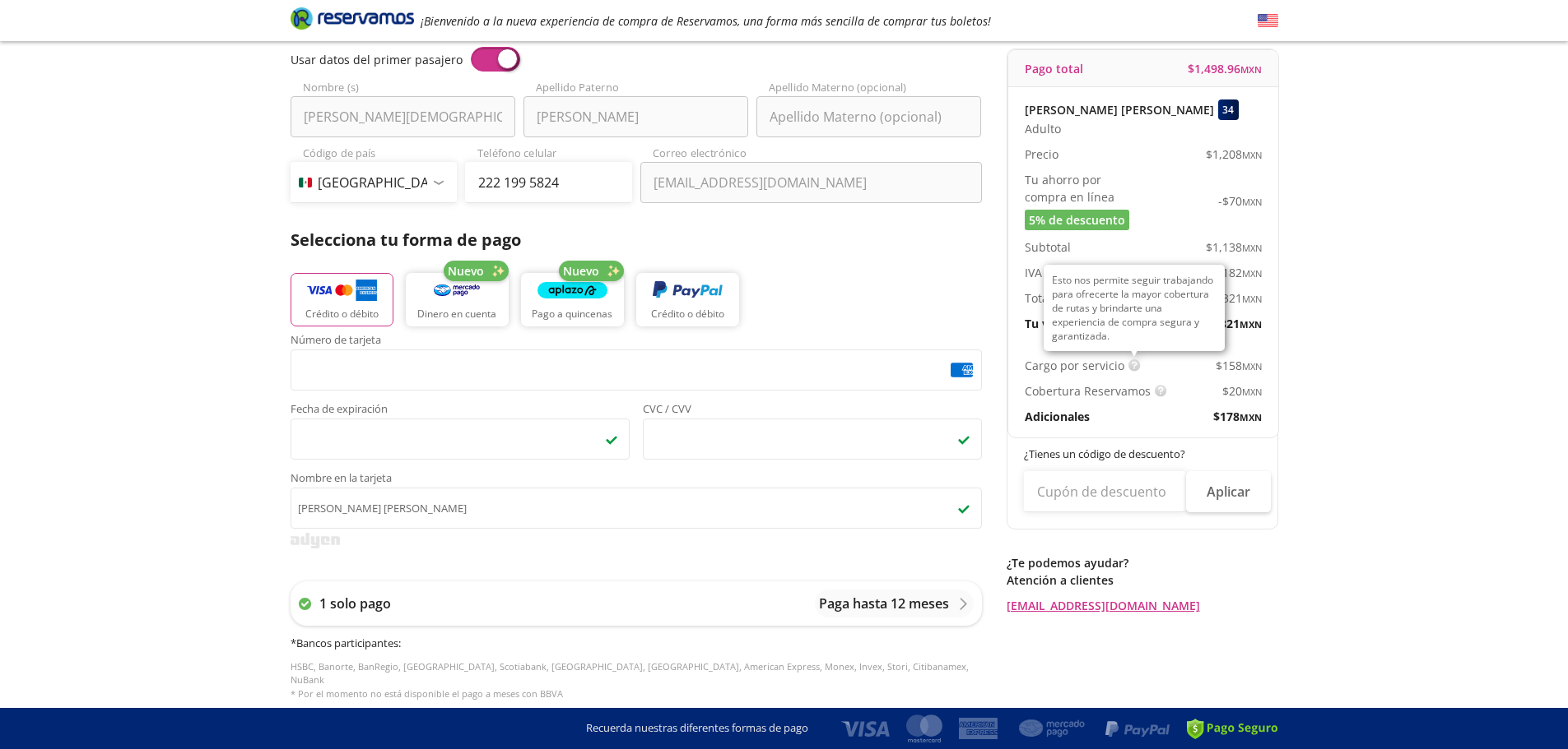
click at [1128, 363] on img at bounding box center [1135, 366] width 13 height 13
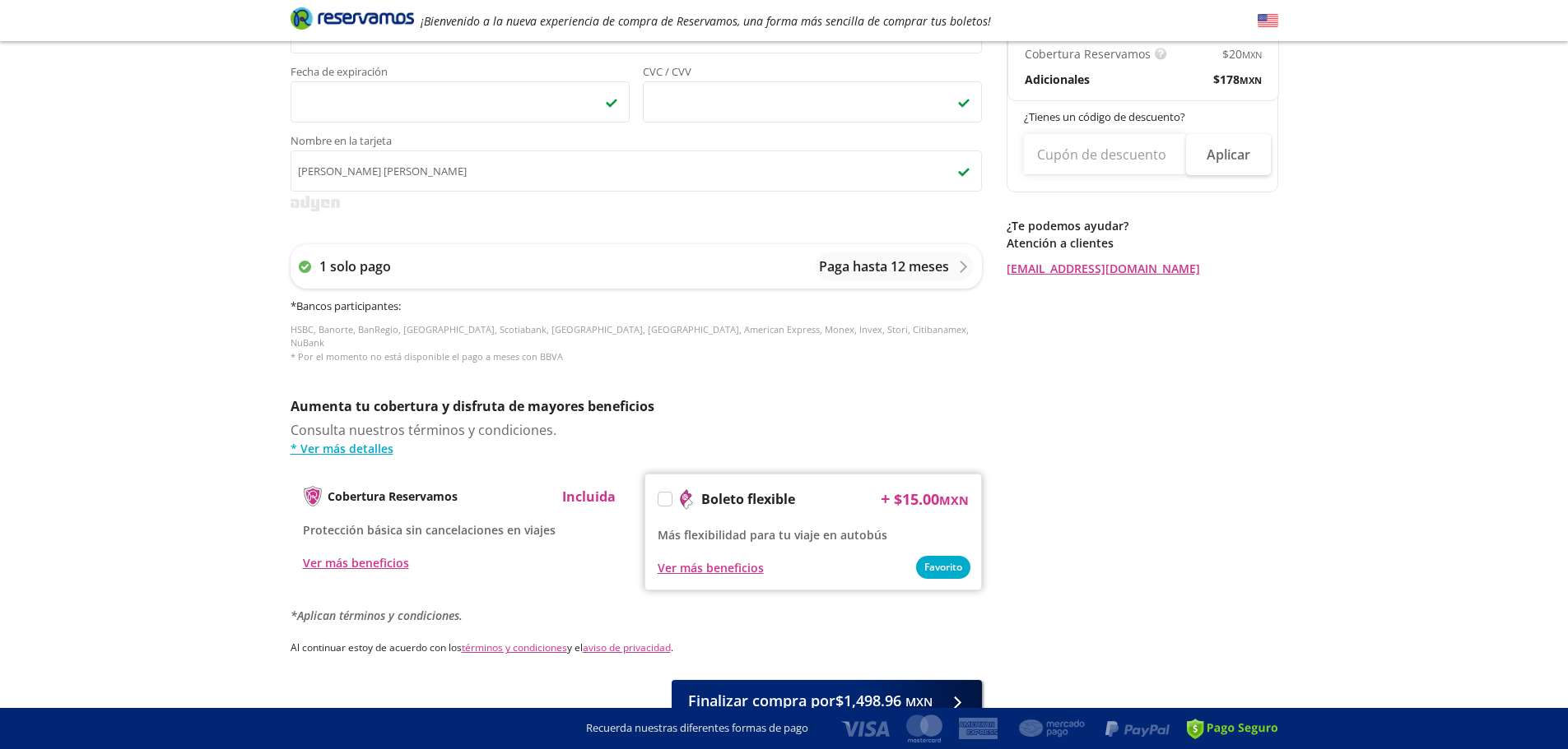
scroll to position [567, 0]
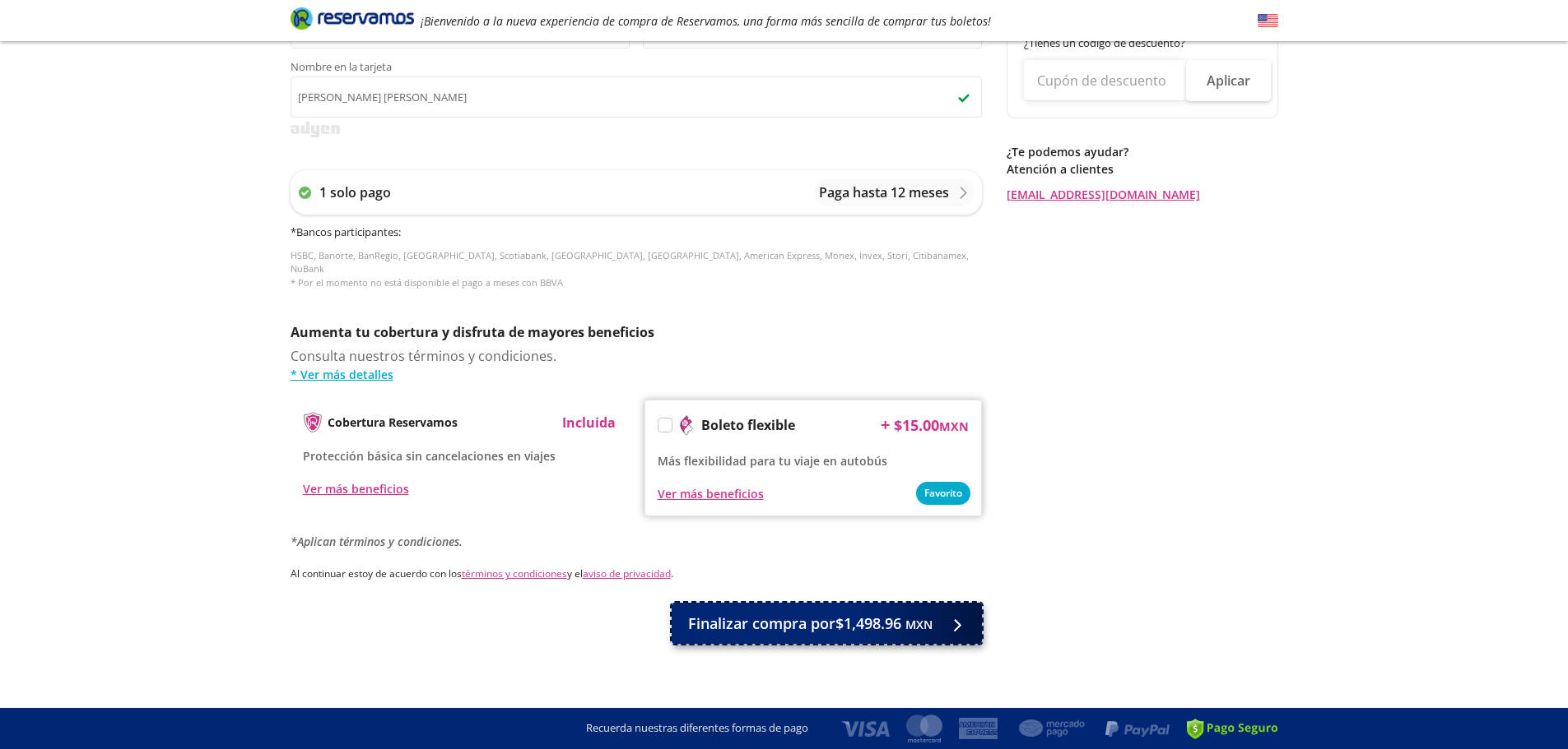
click at [918, 621] on span "Finalizar compra por $1,498.96 MXN" at bounding box center [809, 624] width 244 height 22
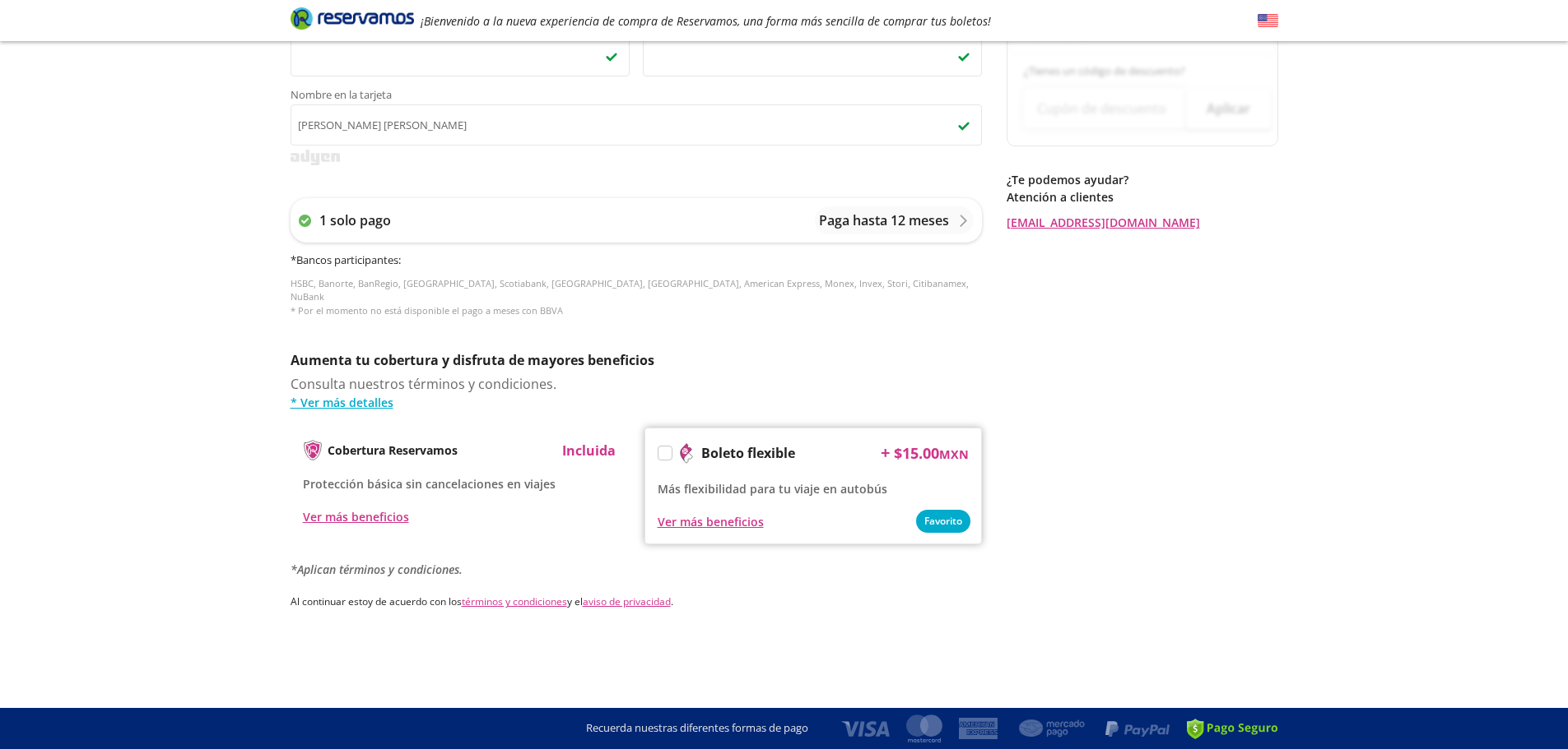
scroll to position [0, 0]
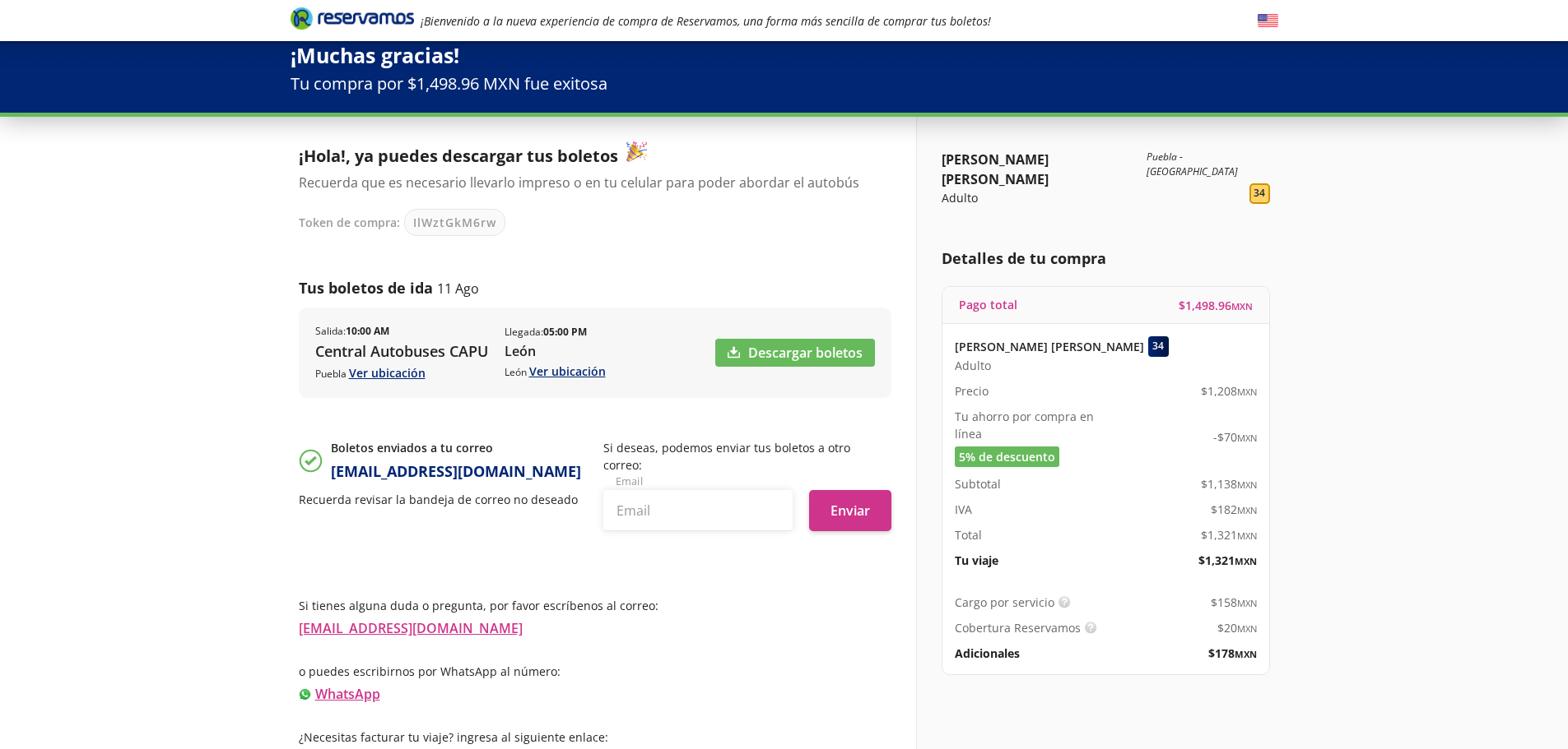
scroll to position [22, 0]
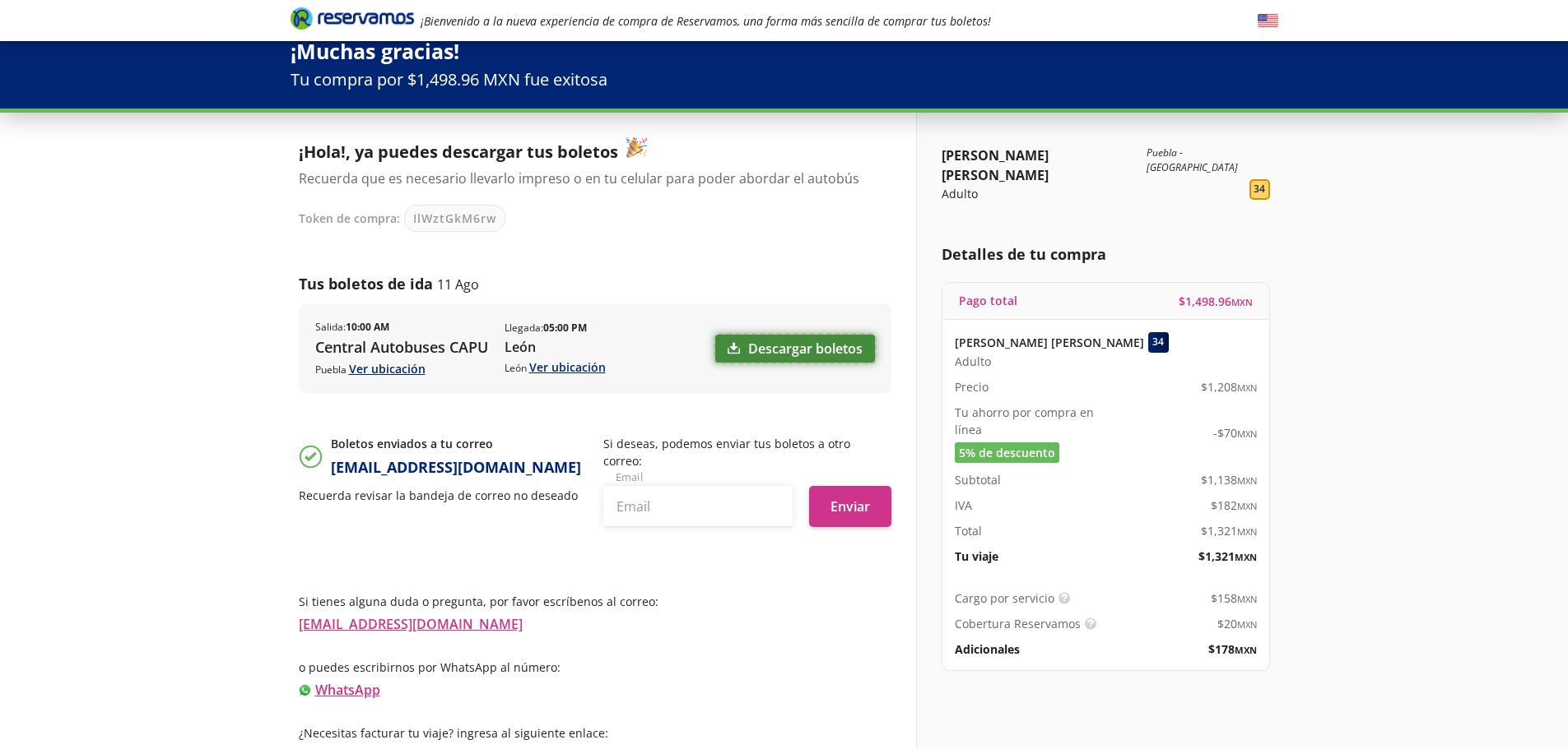
click at [803, 345] on link "Descargar boletos" at bounding box center [795, 349] width 160 height 28
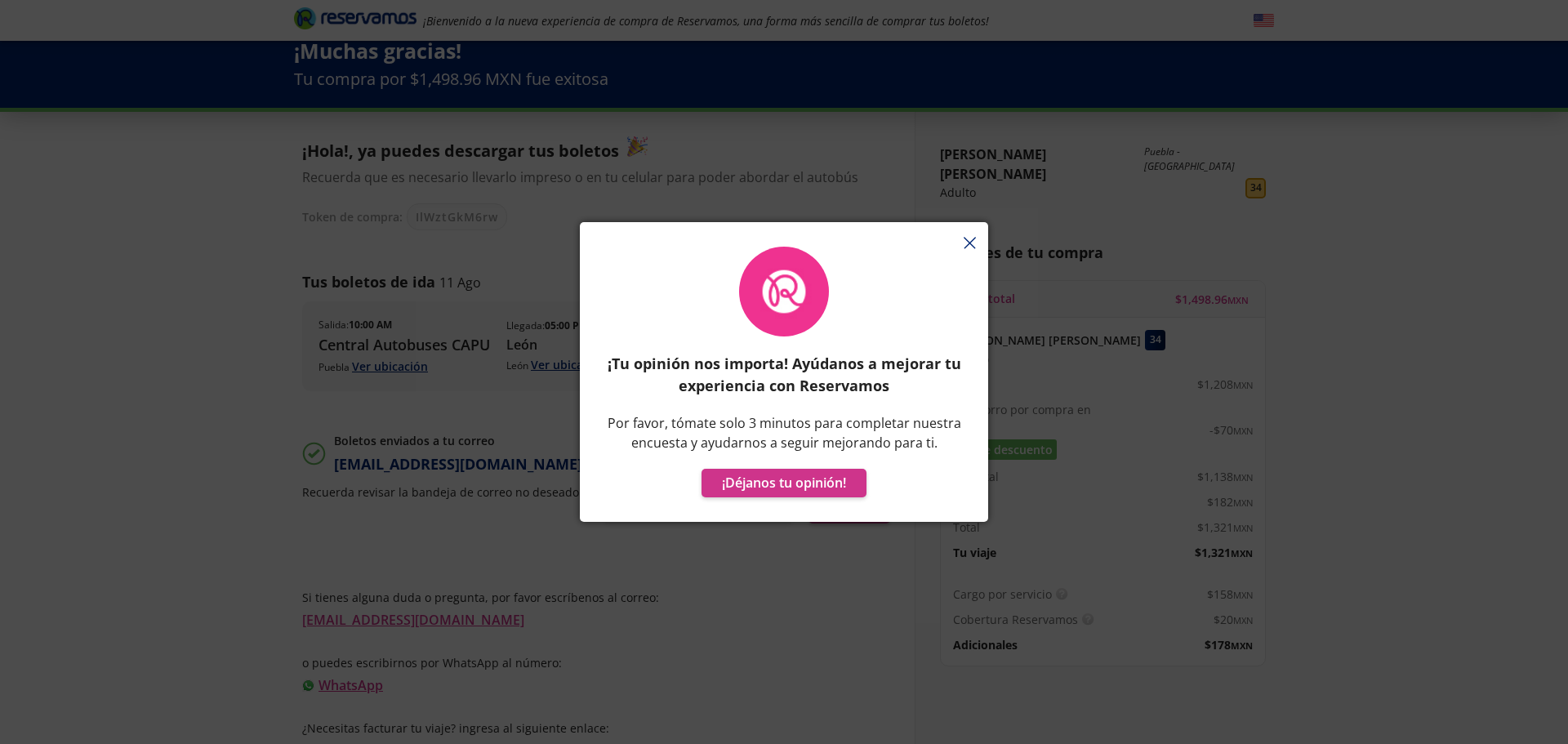
click at [973, 231] on div at bounding box center [784, 230] width 408 height 16
click at [968, 241] on div "¡Tu opinión nos importa! Ayúdanos a mejorar tu experiencia con Reservamos Por f…" at bounding box center [784, 381] width 408 height 283
click at [967, 243] on div "¡Tu opinión nos importa! Ayúdanos a mejorar tu experiencia con Reservamos Por f…" at bounding box center [784, 381] width 408 height 283
click at [967, 244] on div "¡Tu opinión nos importa! Ayúdanos a mejorar tu experiencia con Reservamos Por f…" at bounding box center [784, 381] width 408 height 283
click at [969, 251] on div "¡Tu opinión nos importa! Ayúdanos a mejorar tu experiencia con Reservamos Por f…" at bounding box center [784, 381] width 408 height 283
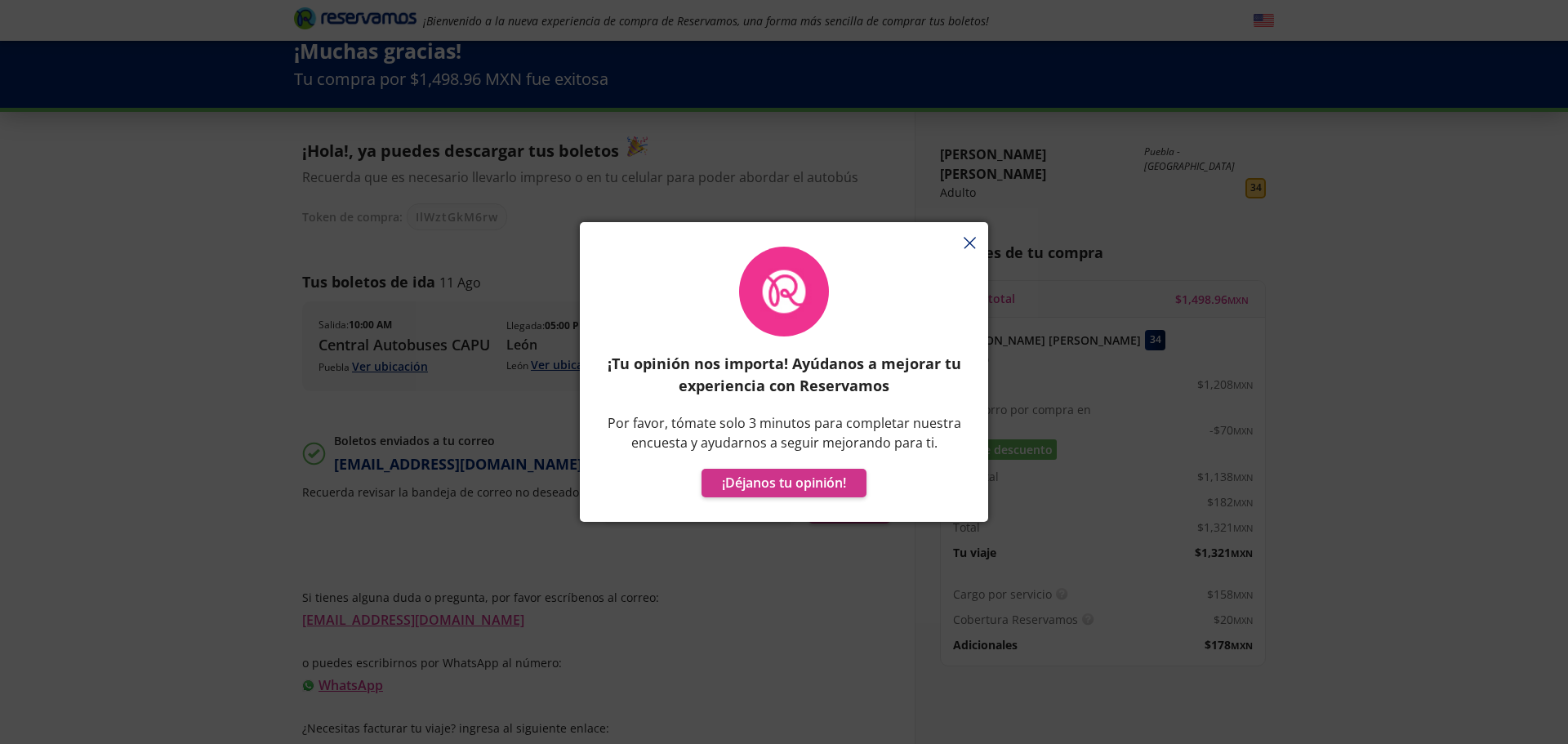
click at [969, 246] on div "¡Tu opinión nos importa! Ayúdanos a mejorar tu experiencia con Reservamos Por f…" at bounding box center [784, 381] width 408 height 283
click at [970, 246] on div "¡Tu opinión nos importa! Ayúdanos a mejorar tu experiencia con Reservamos Por f…" at bounding box center [784, 381] width 408 height 283
click at [970, 243] on div "¡Tu opinión nos importa! Ayúdanos a mejorar tu experiencia con Reservamos Por f…" at bounding box center [784, 381] width 408 height 283
click at [1000, 230] on div "¡Tu opinión nos importa! Ayúdanos a mejorar tu experiencia con Reservamos Por f…" at bounding box center [784, 372] width 1568 height 744
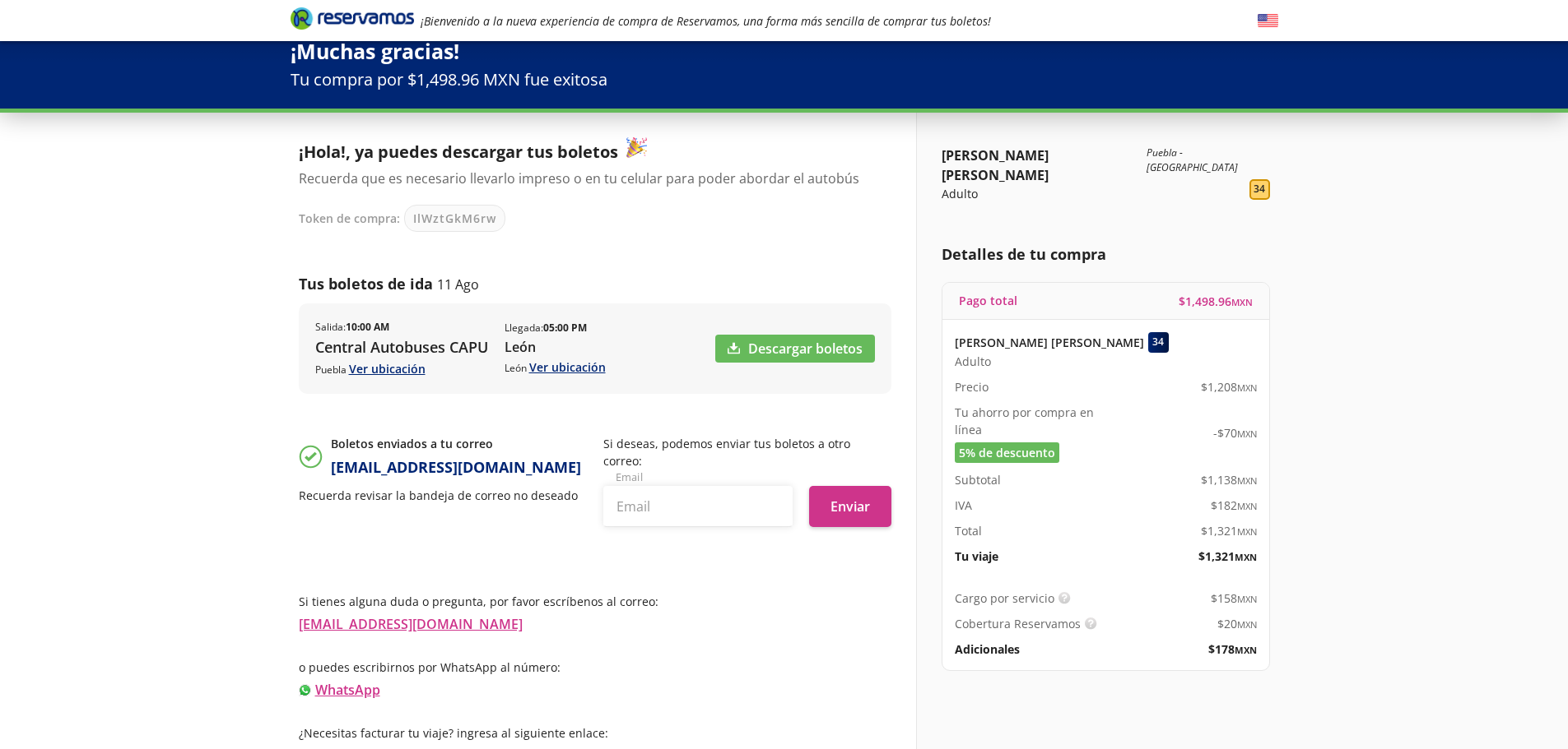
click at [1278, 202] on div "ANGEL PASTOR JIMENEZ Adulto Puebla - León 34 Detalles de tu compra Pago total $…" at bounding box center [1097, 439] width 362 height 654
click at [432, 747] on link "Información para obtener tu factura" at bounding box center [412, 756] width 228 height 18
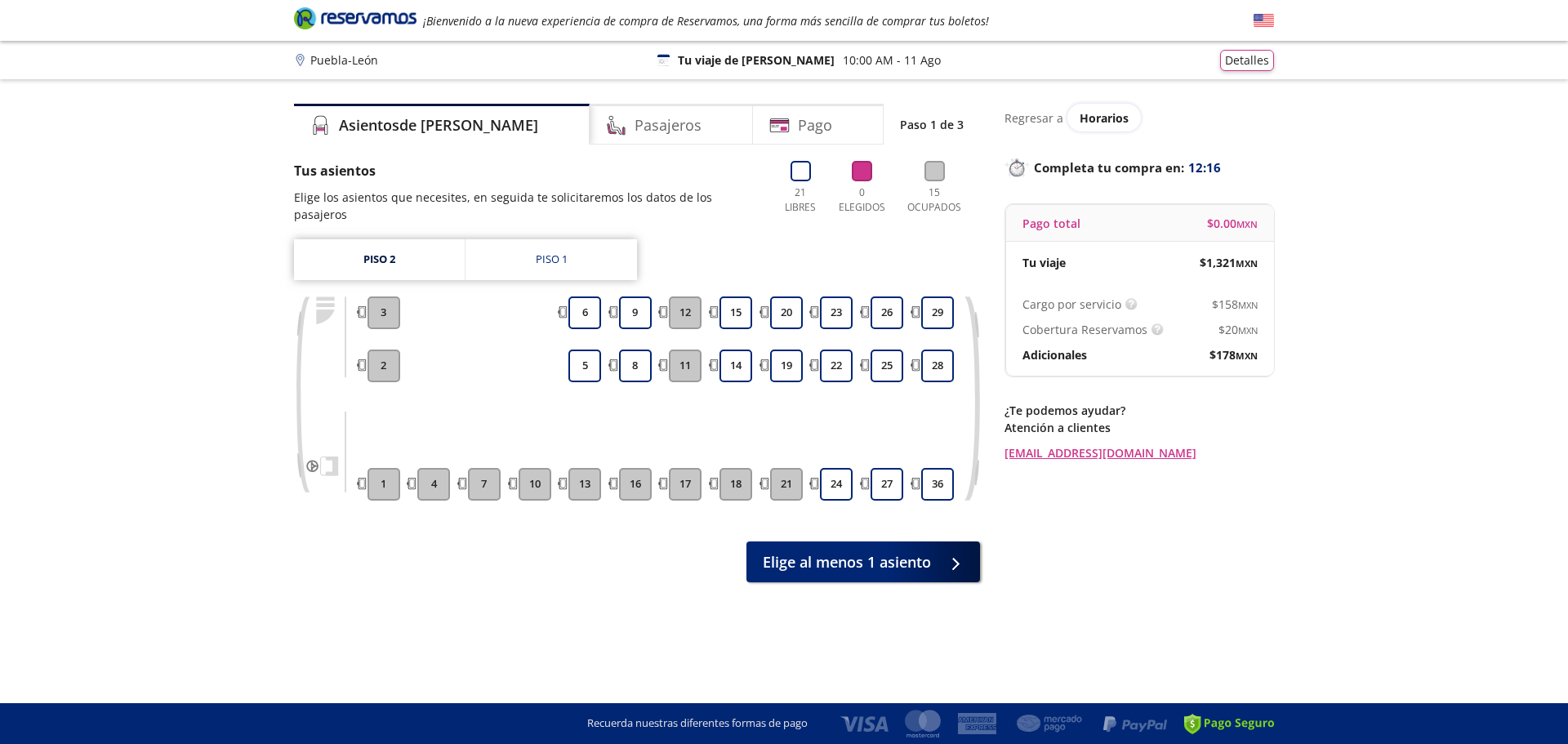
click at [370, 25] on icon "Brand Logo" at bounding box center [355, 17] width 123 height 24
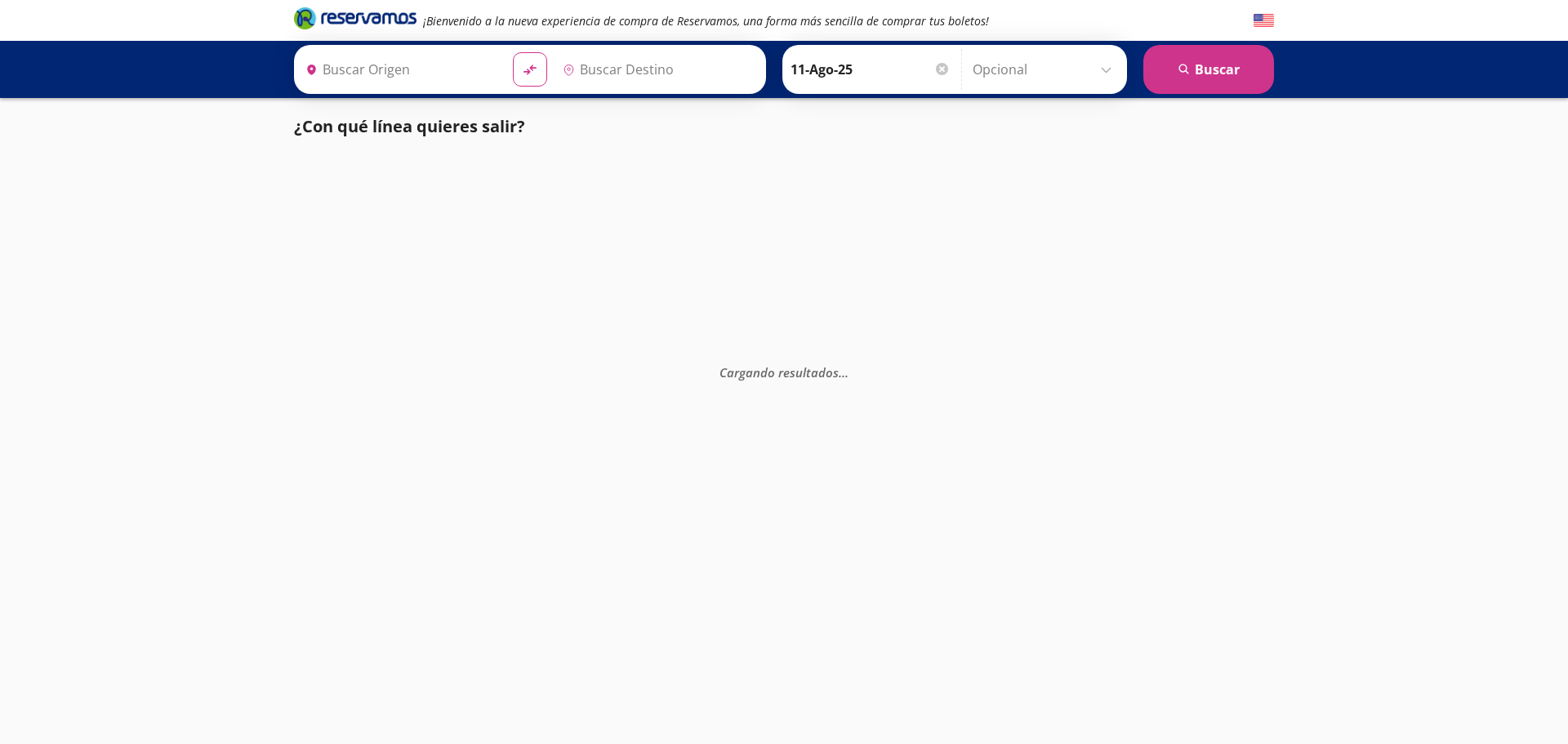
type input "[GEOGRAPHIC_DATA], [GEOGRAPHIC_DATA]"
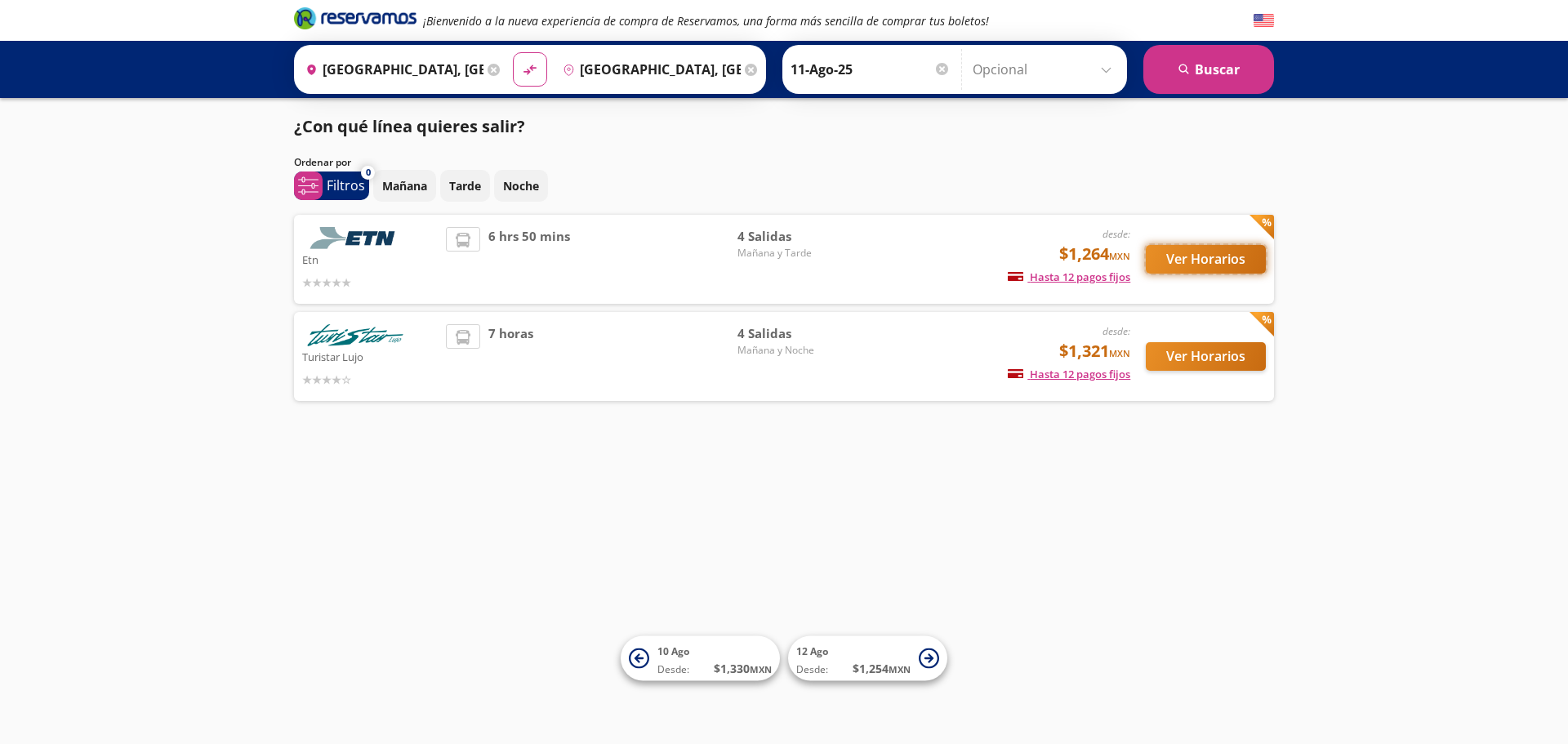
click at [1188, 264] on button "Ver Horarios" at bounding box center [1206, 260] width 120 height 29
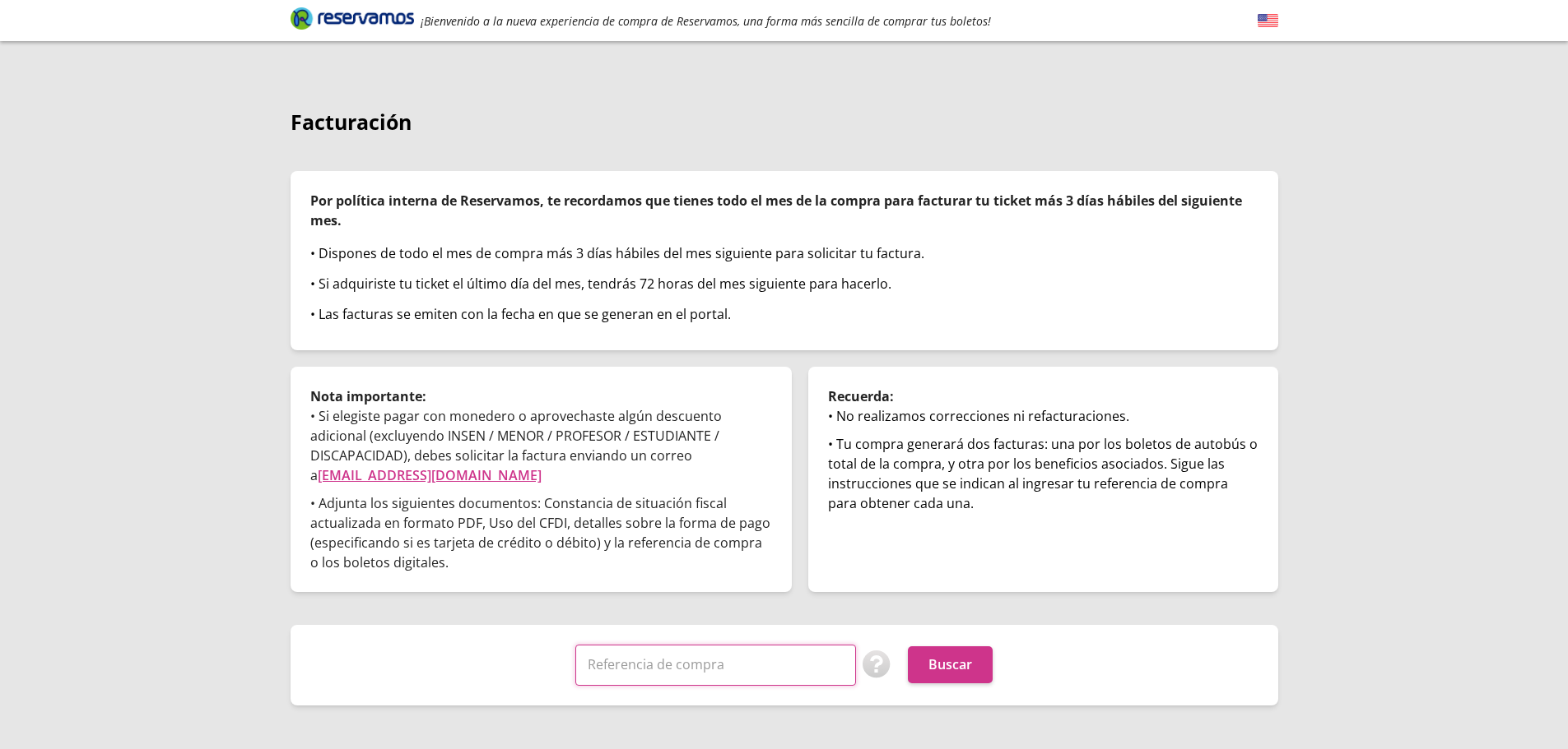
click at [759, 645] on input "Referencia de compra" at bounding box center [715, 665] width 281 height 41
